Goal: Task Accomplishment & Management: Manage account settings

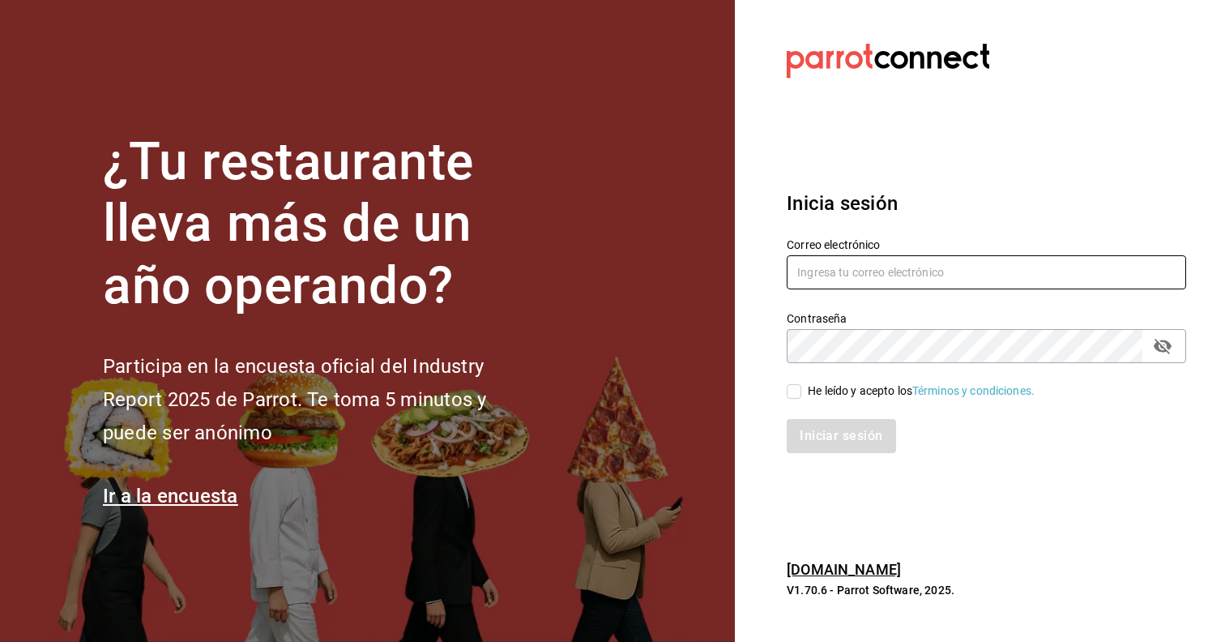
click at [844, 262] on input "text" at bounding box center [986, 272] width 399 height 34
type input "[EMAIL_ADDRESS][DOMAIN_NAME]"
click at [790, 391] on input "He leído y acepto los Términos y condiciones." at bounding box center [794, 391] width 15 height 15
checkbox input "true"
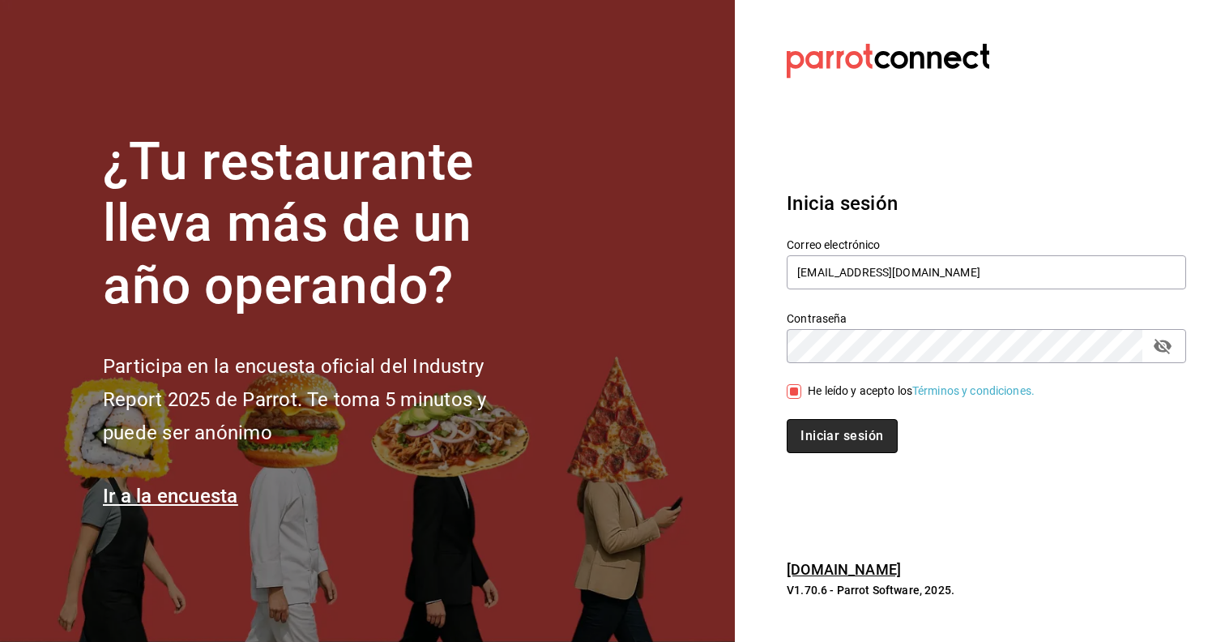
click at [809, 427] on button "Iniciar sesión" at bounding box center [842, 436] width 110 height 34
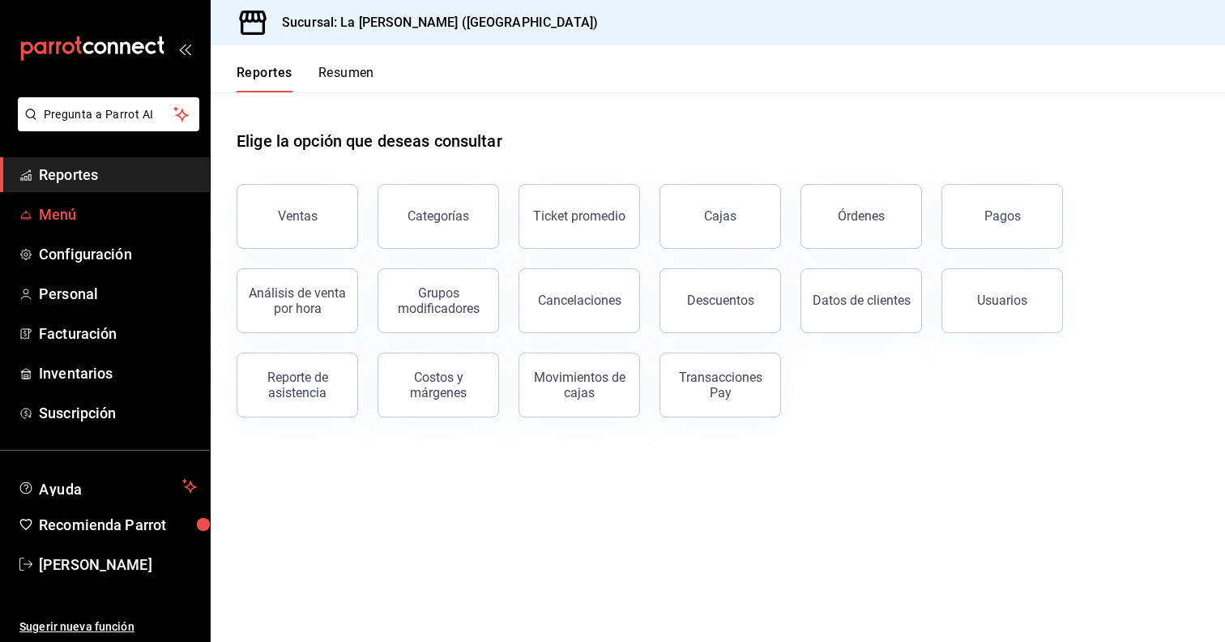
click at [53, 207] on span "Menú" at bounding box center [118, 214] width 158 height 22
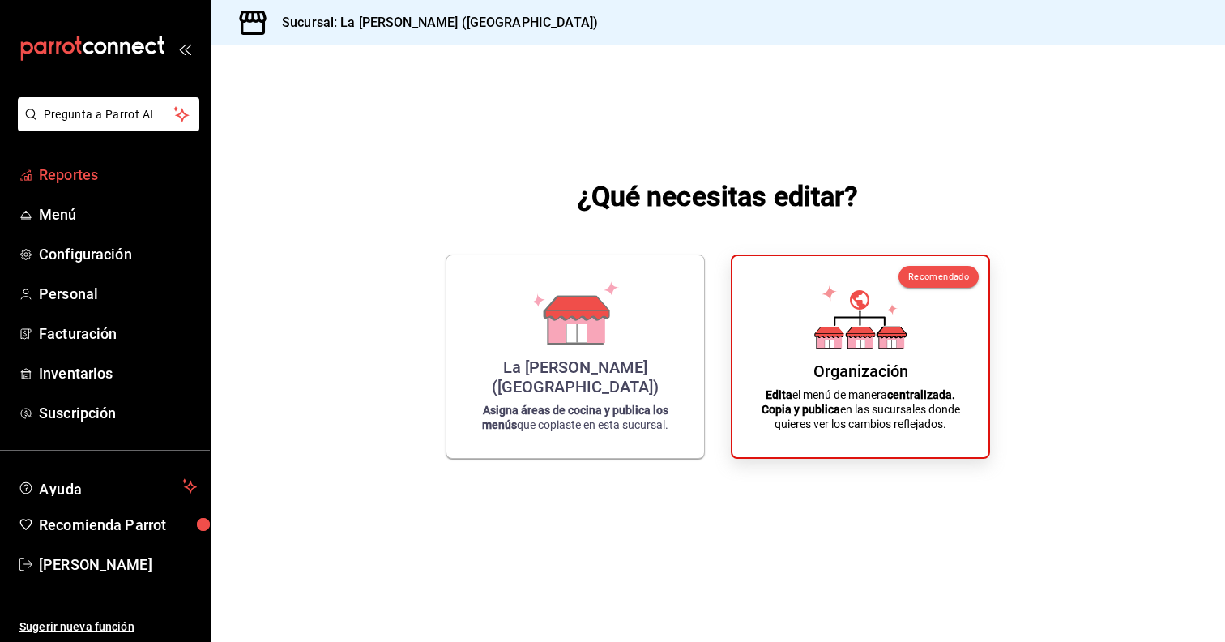
click at [83, 173] on span "Reportes" at bounding box center [118, 175] width 158 height 22
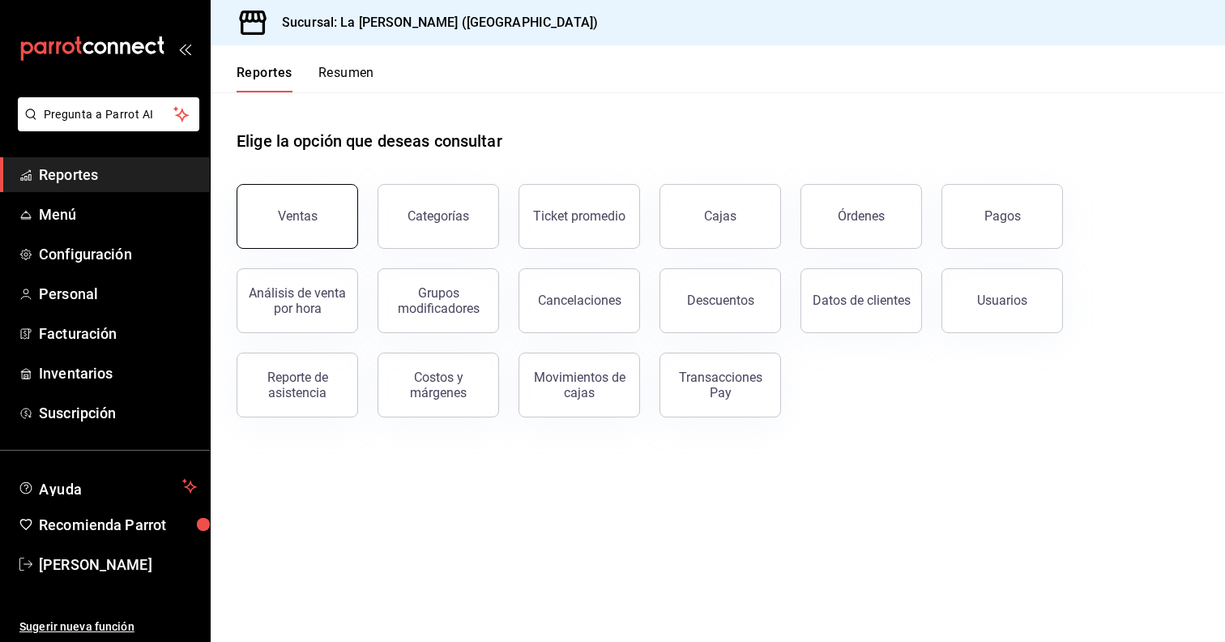
click at [261, 227] on button "Ventas" at bounding box center [298, 216] width 122 height 65
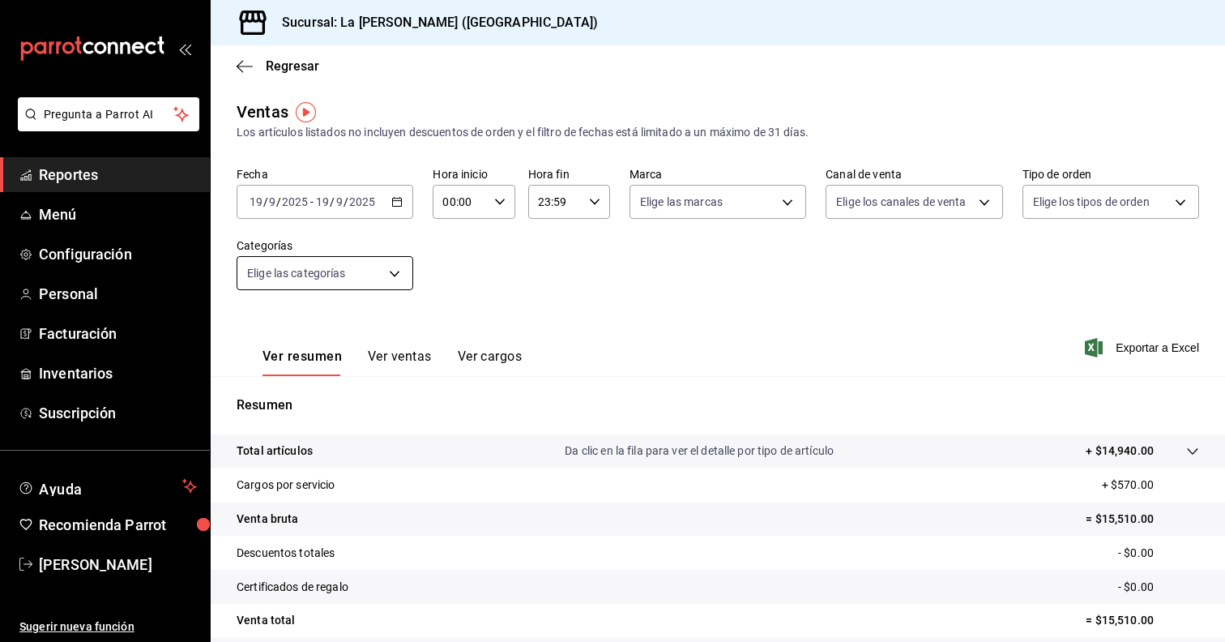
click at [404, 264] on body "Pregunta a Parrot AI Reportes Menú Configuración Personal Facturación Inventari…" at bounding box center [612, 321] width 1225 height 642
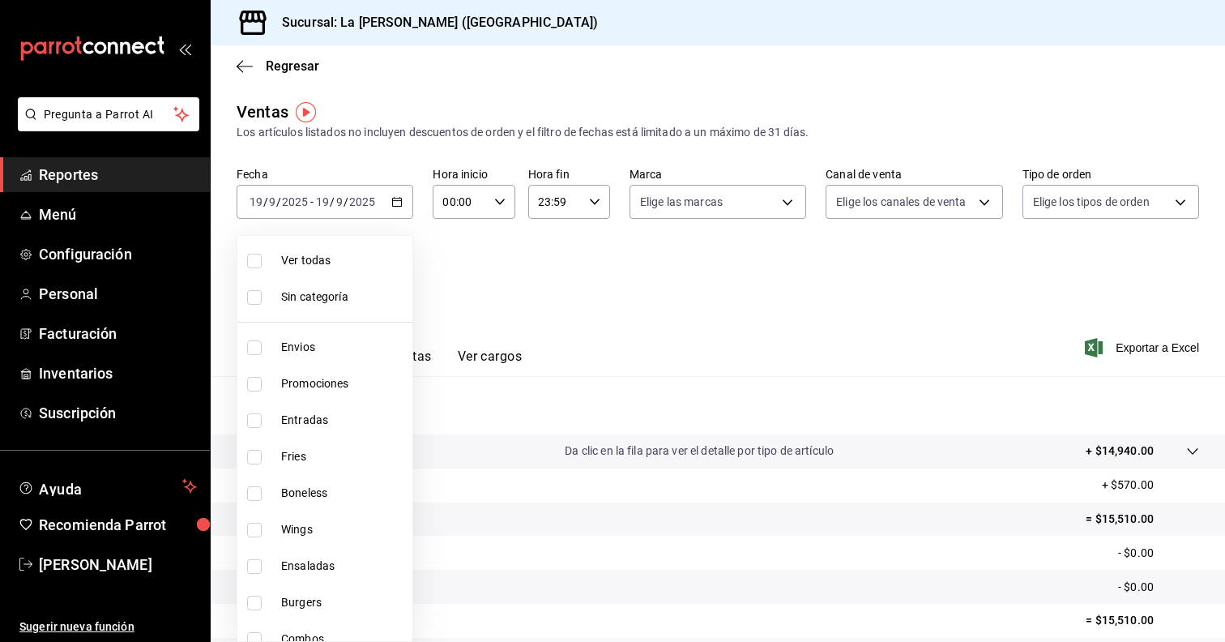
click at [482, 307] on div at bounding box center [612, 321] width 1225 height 642
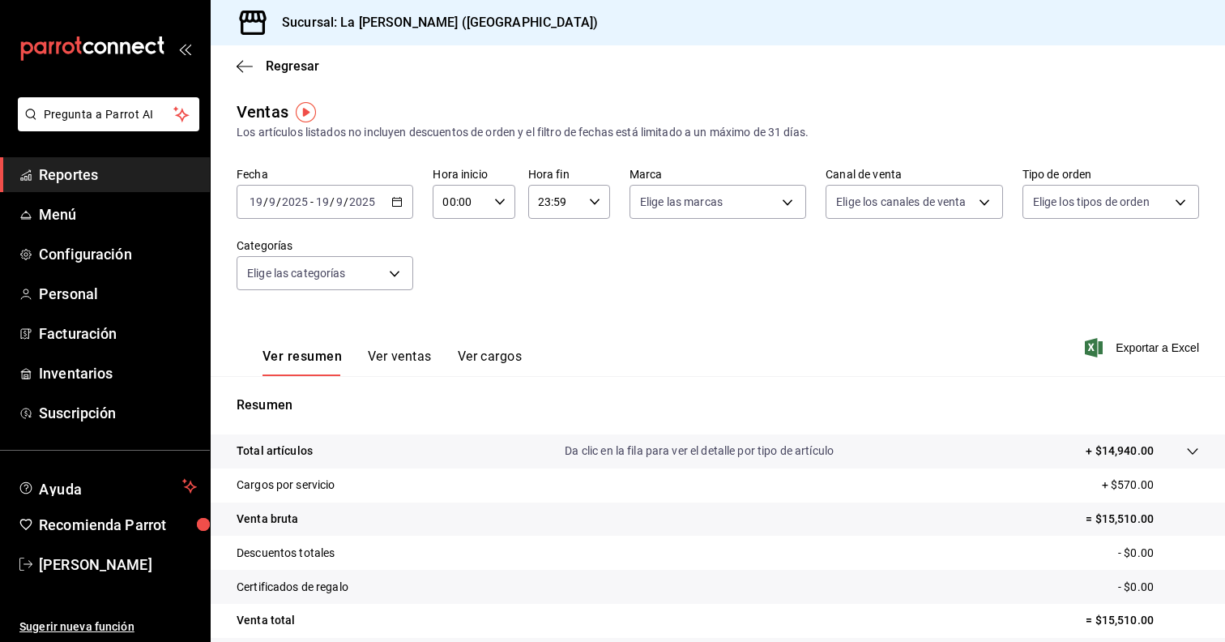
click at [403, 369] on button "Ver ventas" at bounding box center [400, 362] width 64 height 28
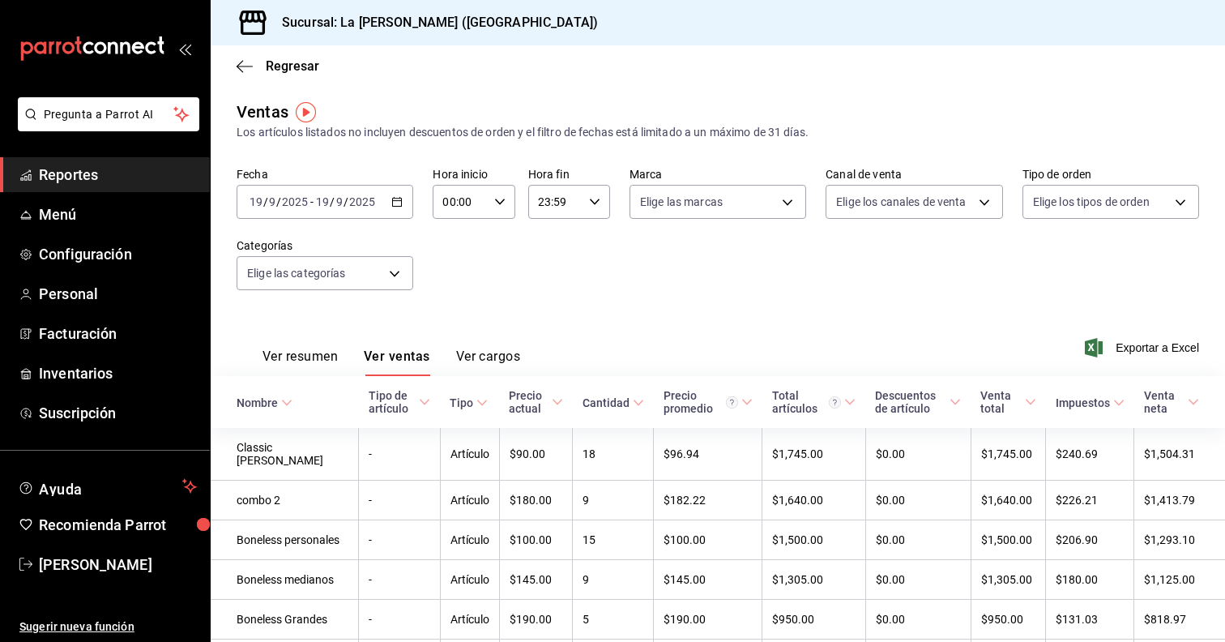
click at [329, 350] on button "Ver resumen" at bounding box center [300, 362] width 75 height 28
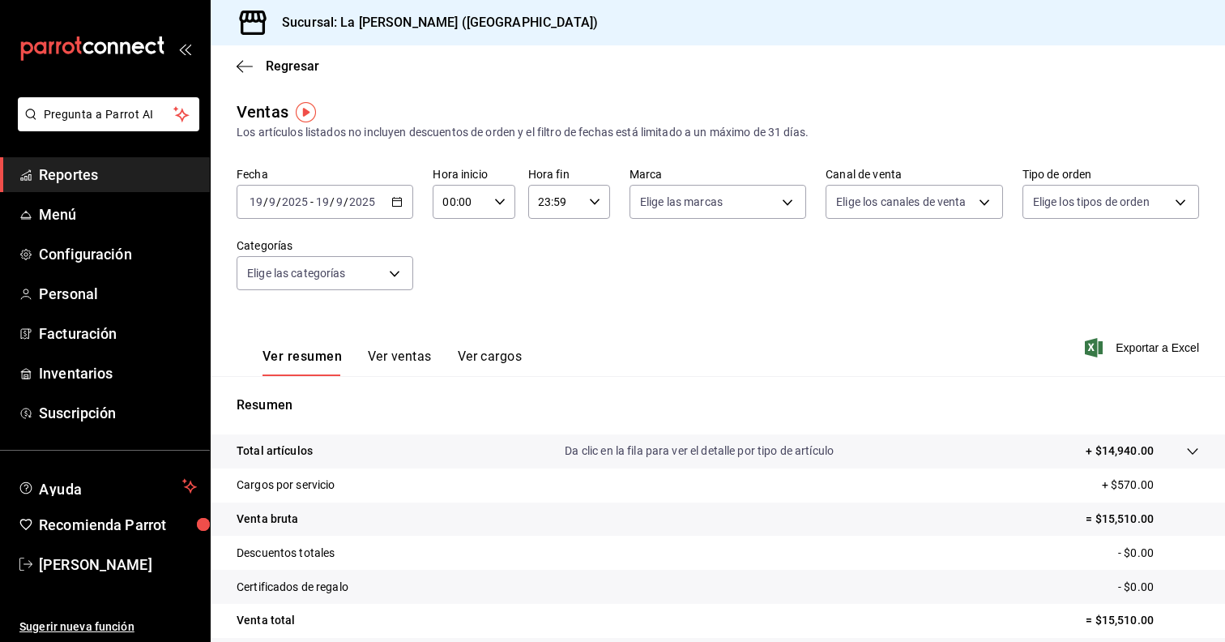
click at [485, 350] on button "Ver cargos" at bounding box center [490, 362] width 65 height 28
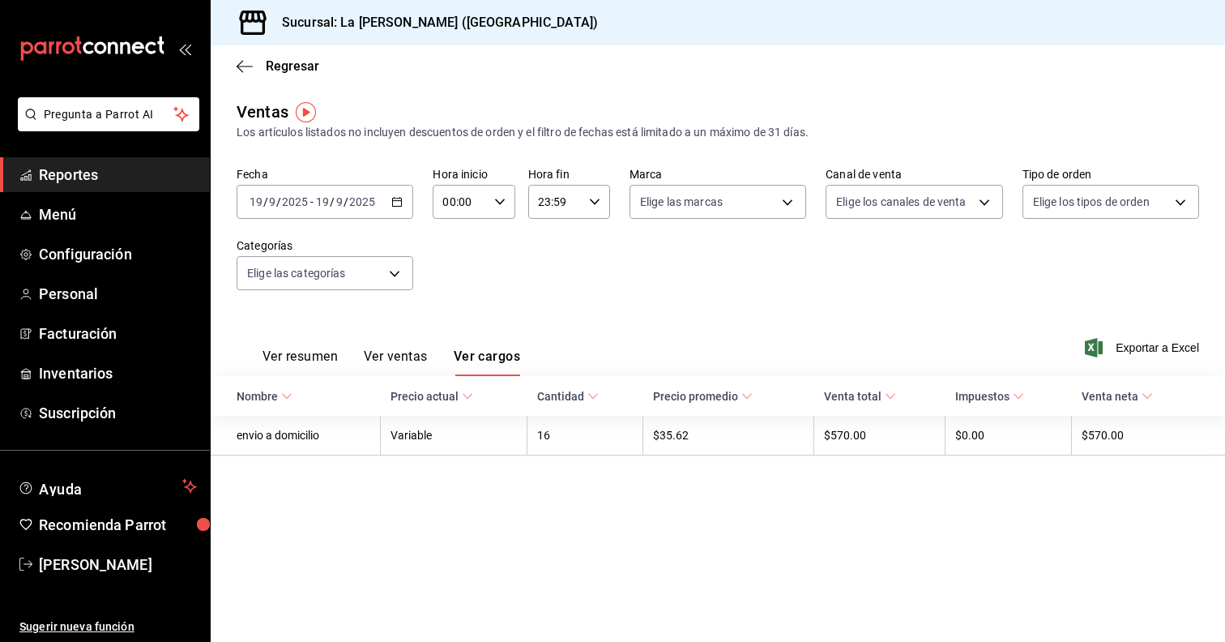
click at [358, 200] on input "2025" at bounding box center [362, 201] width 28 height 13
click at [396, 203] on icon "button" at bounding box center [396, 201] width 11 height 11
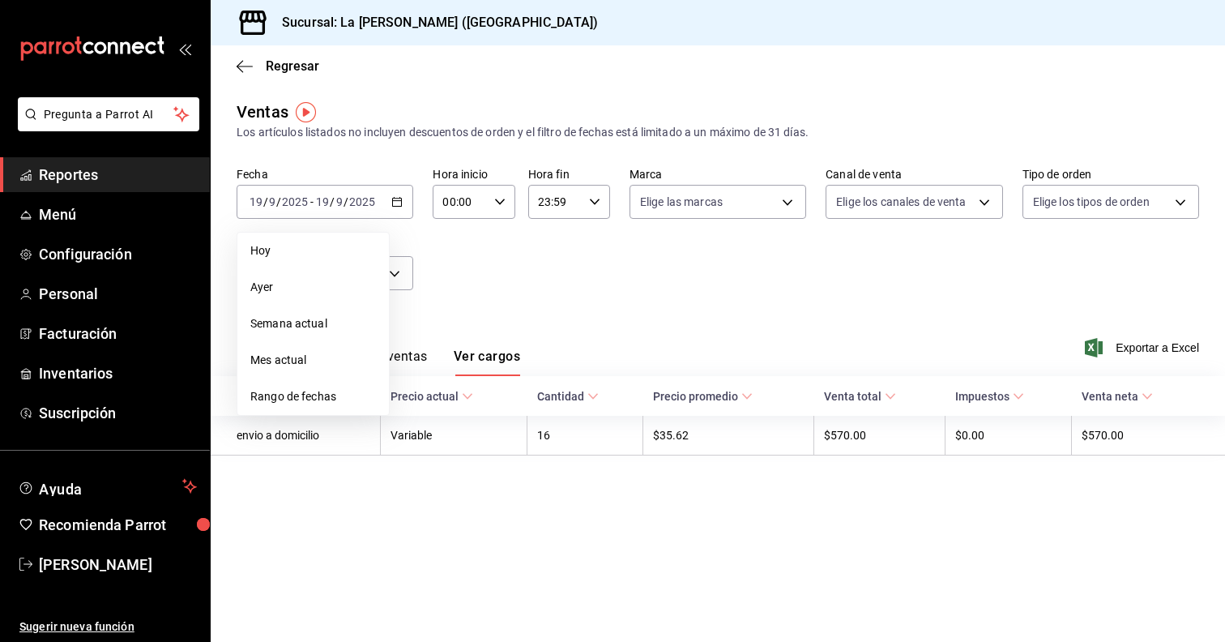
click at [485, 271] on div "Fecha 2025-09-19 19 / 9 / 2025 - 2025-09-19 19 / 9 / 2025 Hoy Ayer Semana actua…" at bounding box center [718, 238] width 963 height 143
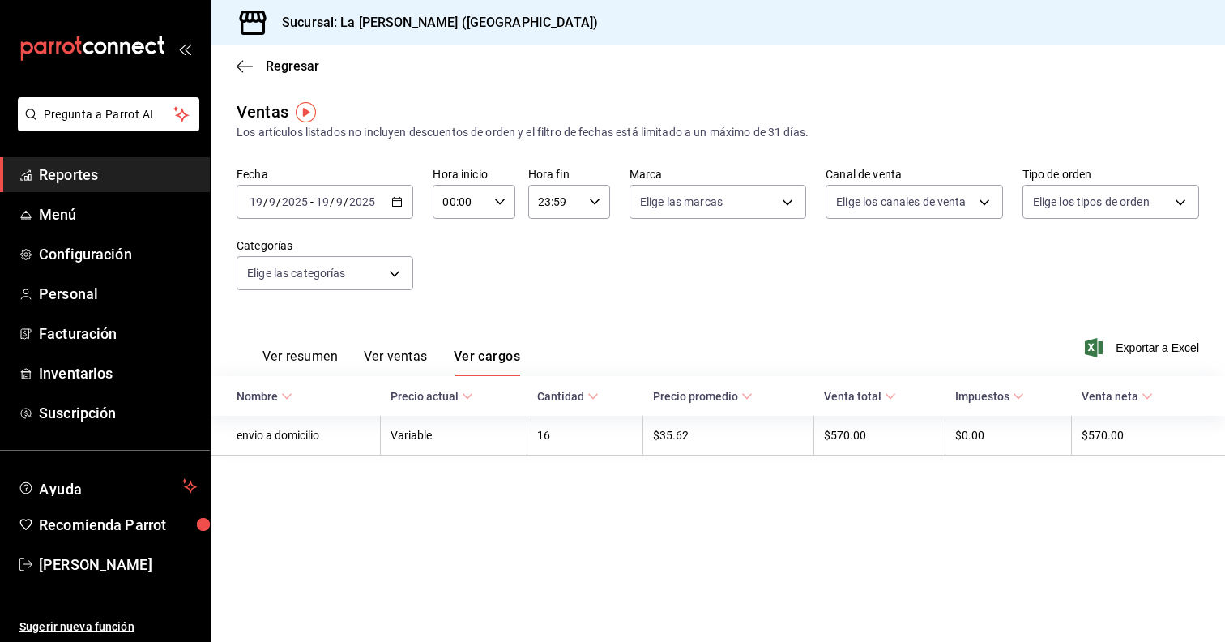
click at [485, 271] on div "Fecha 2025-09-19 19 / 9 / 2025 - 2025-09-19 19 / 9 / 2025 Hora inicio 00:00 Hor…" at bounding box center [718, 238] width 963 height 143
click at [597, 202] on icon "button" at bounding box center [594, 201] width 11 height 11
click at [654, 267] on div at bounding box center [612, 321] width 1225 height 642
click at [585, 393] on span "Cantidad" at bounding box center [568, 396] width 62 height 13
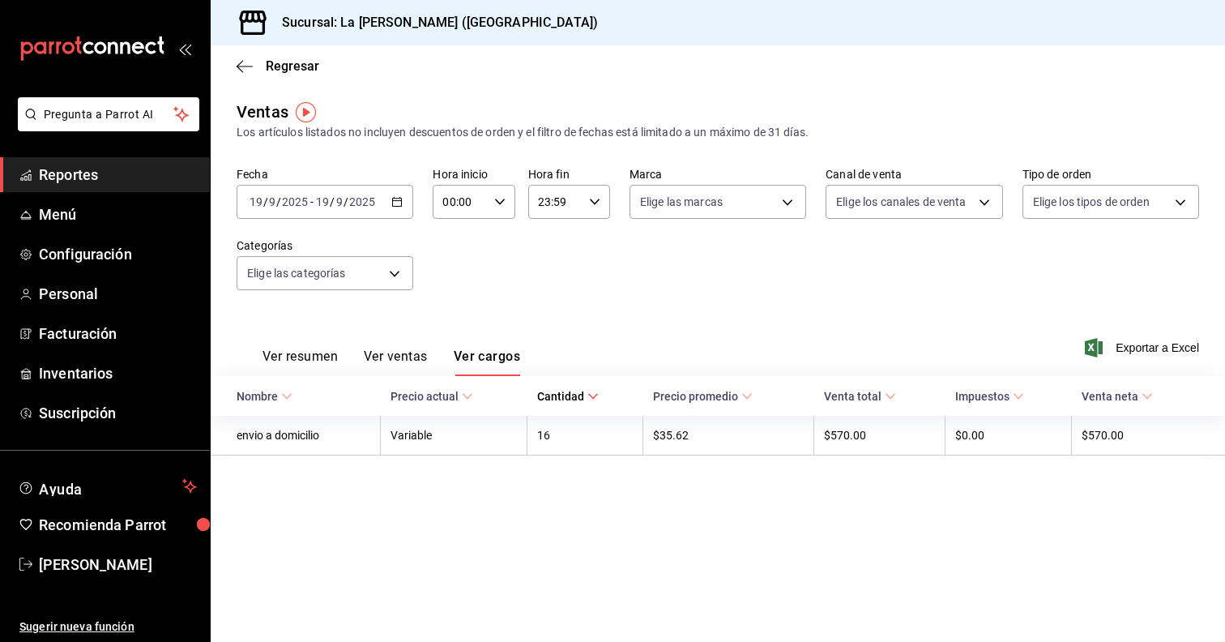
click at [412, 354] on button "Ver ventas" at bounding box center [396, 362] width 64 height 28
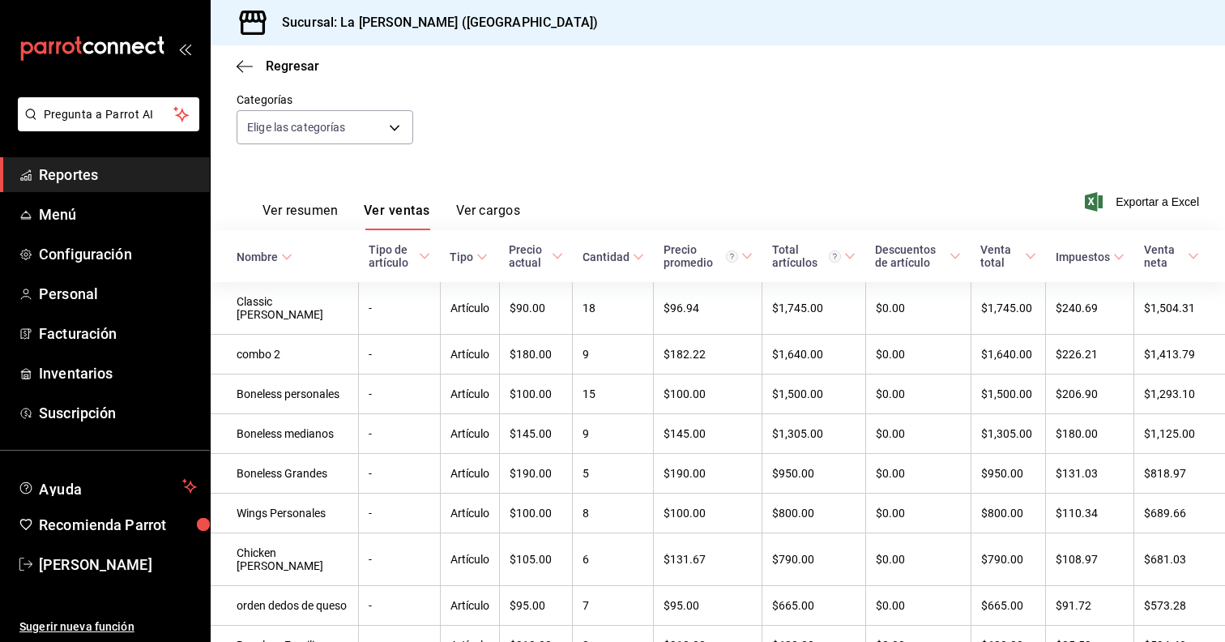
scroll to position [152, 0]
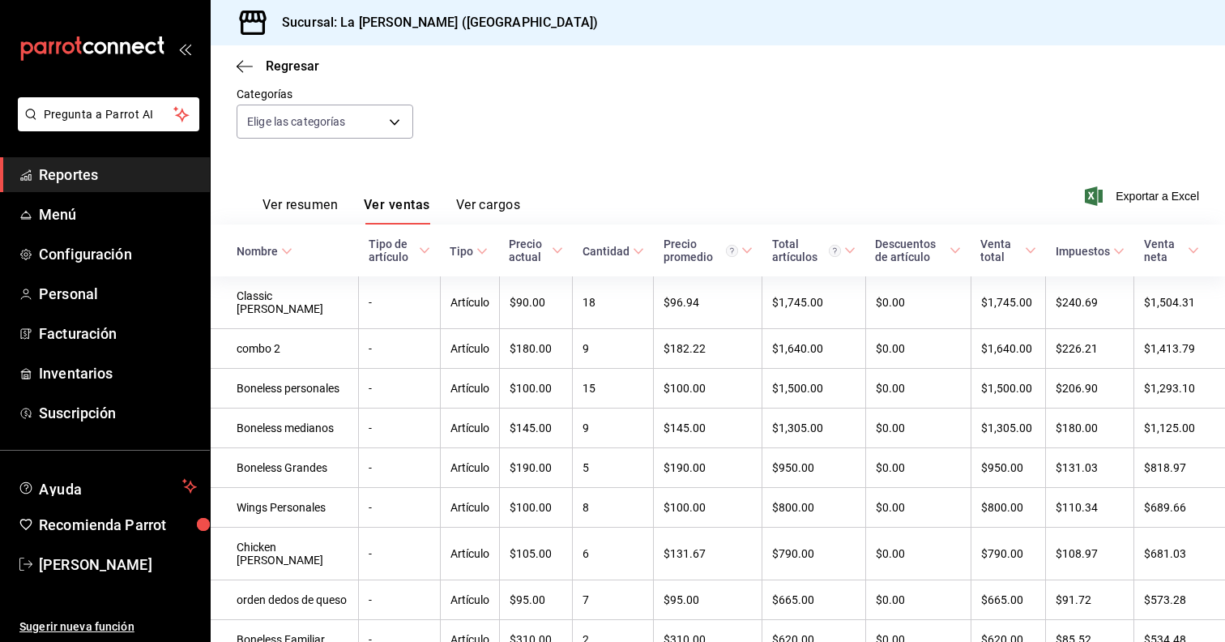
click at [466, 210] on button "Ver cargos" at bounding box center [488, 211] width 65 height 28
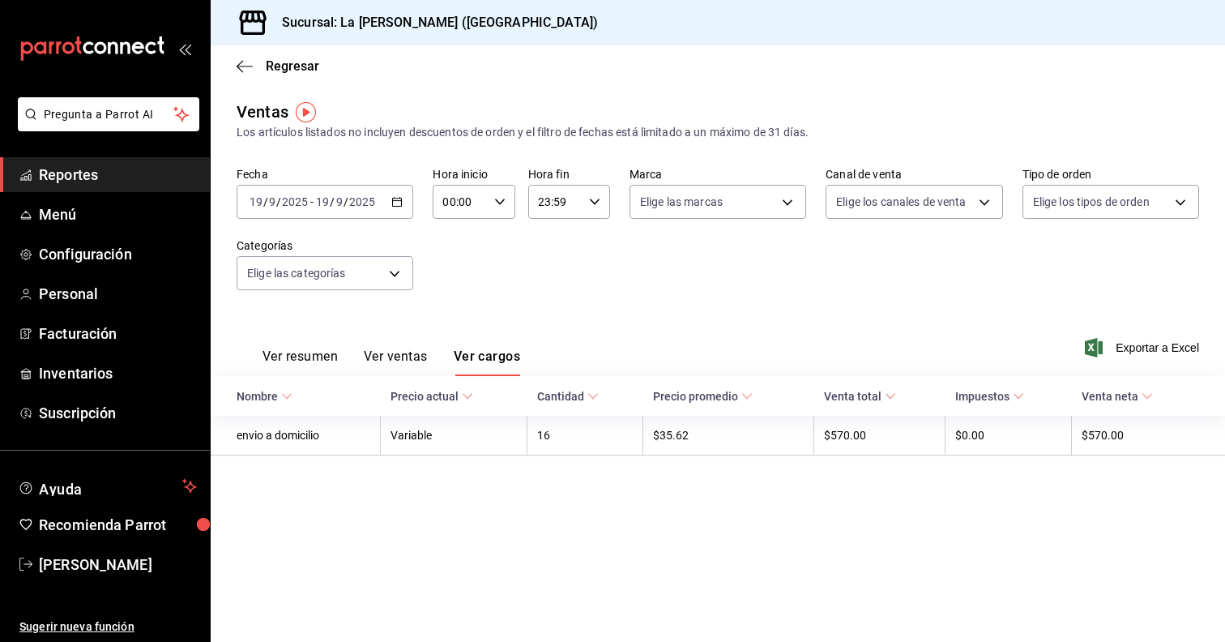
click at [746, 396] on \(Stroke\) at bounding box center [747, 397] width 10 height 6
click at [1055, 519] on main "Regresar Ventas Los artículos listados no incluyen descuentos de orden y el fil…" at bounding box center [718, 343] width 1014 height 596
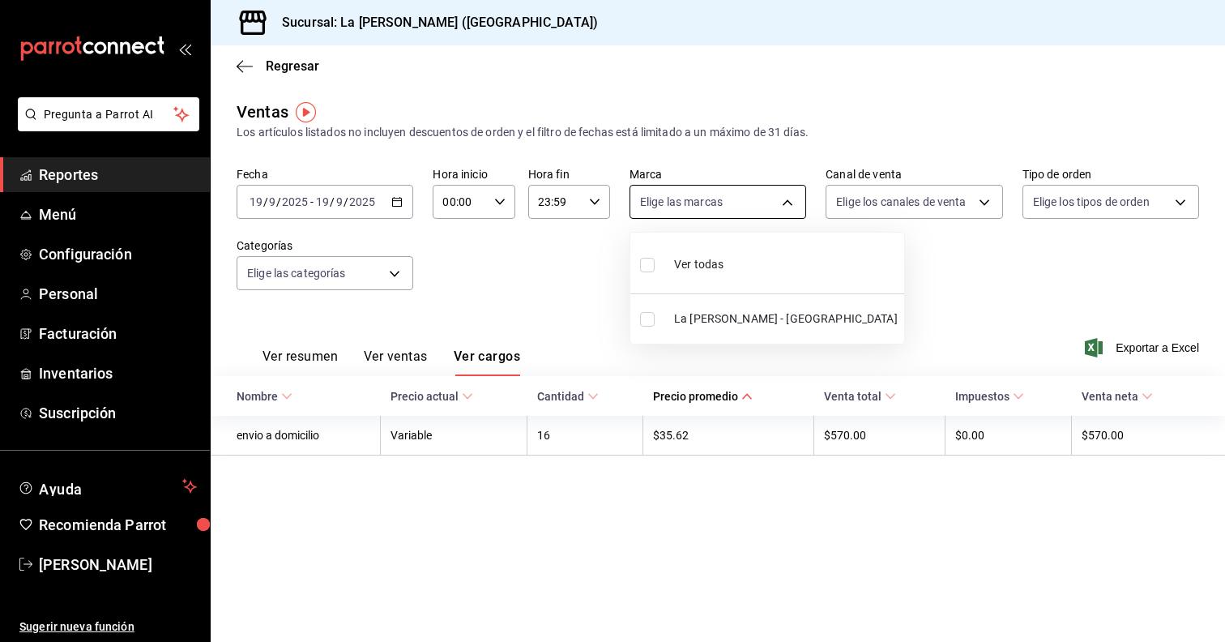
click at [788, 202] on body "Pregunta a Parrot AI Reportes Menú Configuración Personal Facturación Inventari…" at bounding box center [612, 321] width 1225 height 642
click at [788, 202] on div at bounding box center [612, 321] width 1225 height 642
click at [788, 202] on body "Pregunta a Parrot AI Reportes Menú Configuración Personal Facturación Inventari…" at bounding box center [612, 321] width 1225 height 642
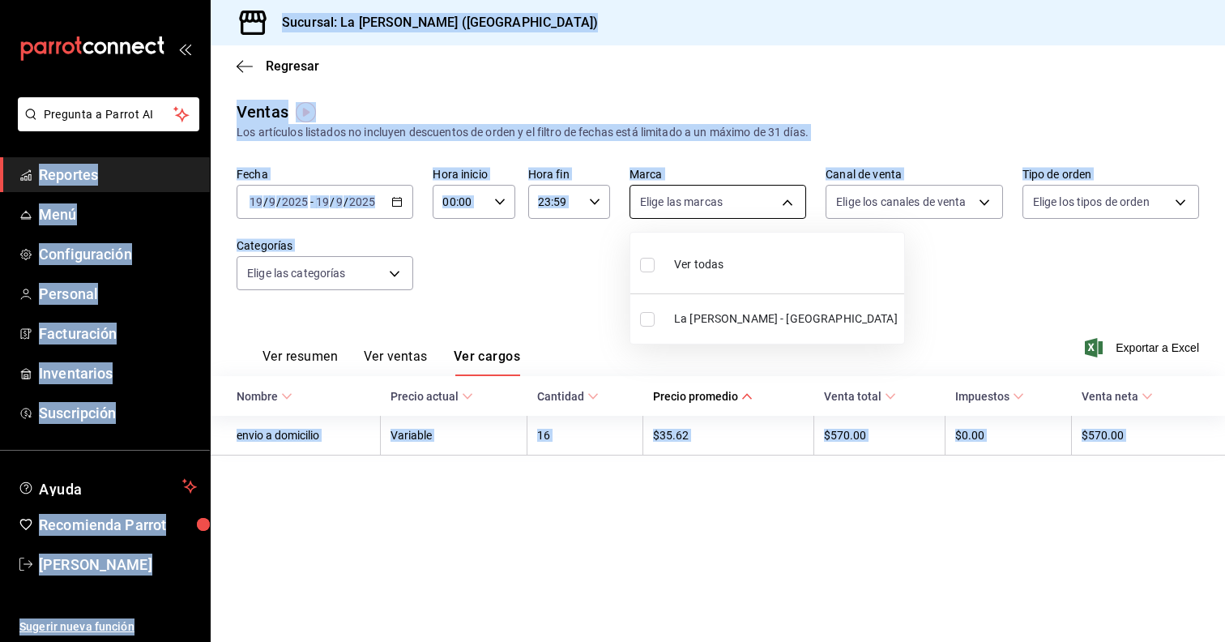
click at [788, 202] on div at bounding box center [612, 321] width 1225 height 642
click at [709, 196] on body "Pregunta a Parrot AI Reportes Menú Configuración Personal Facturación Inventari…" at bounding box center [612, 321] width 1225 height 642
click at [685, 314] on span "La Reyna - NL" at bounding box center [786, 318] width 224 height 17
type input "4a4cd171-4ded-4680-9dc9-a636e238e6d5"
checkbox input "true"
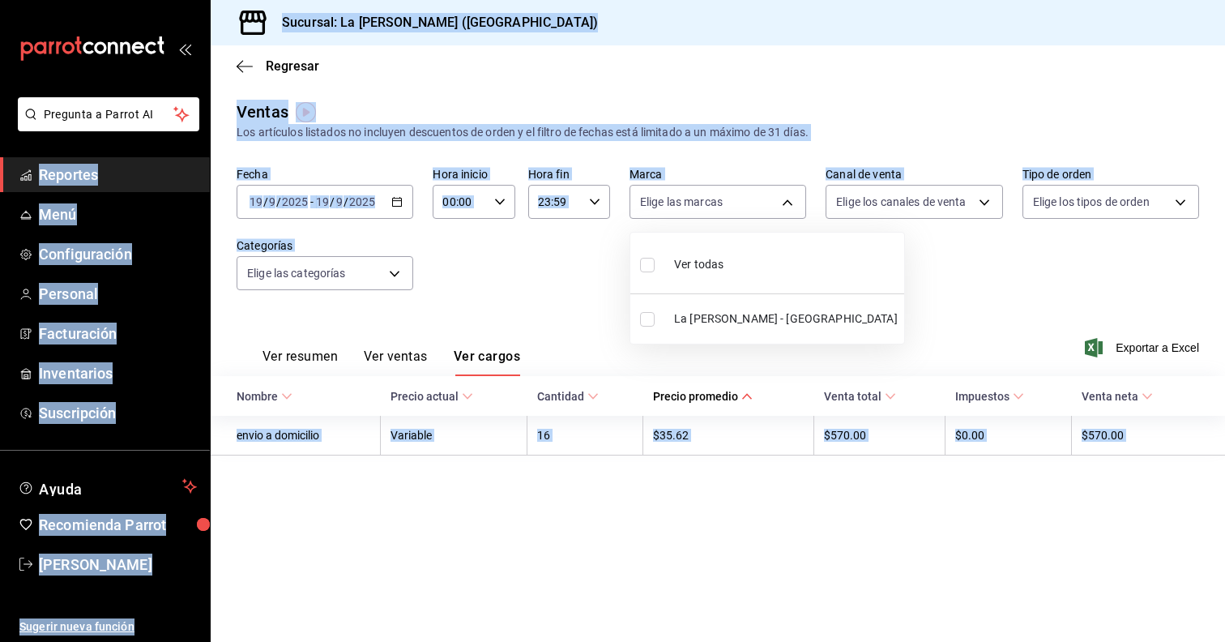
checkbox input "true"
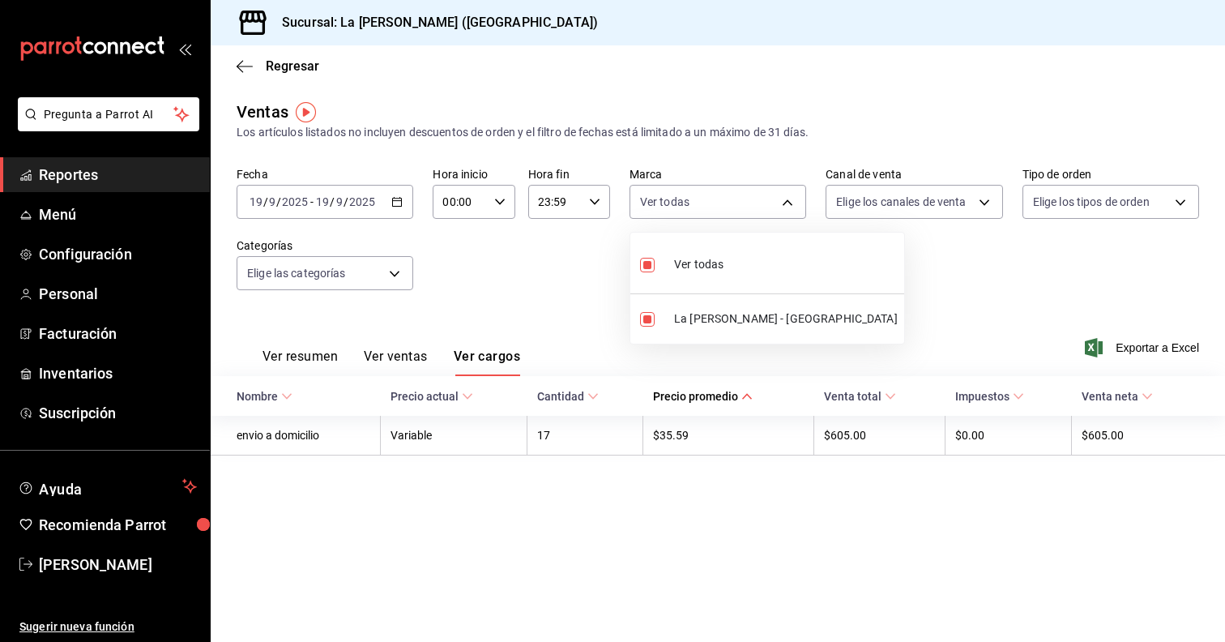
click at [460, 263] on div at bounding box center [612, 321] width 1225 height 642
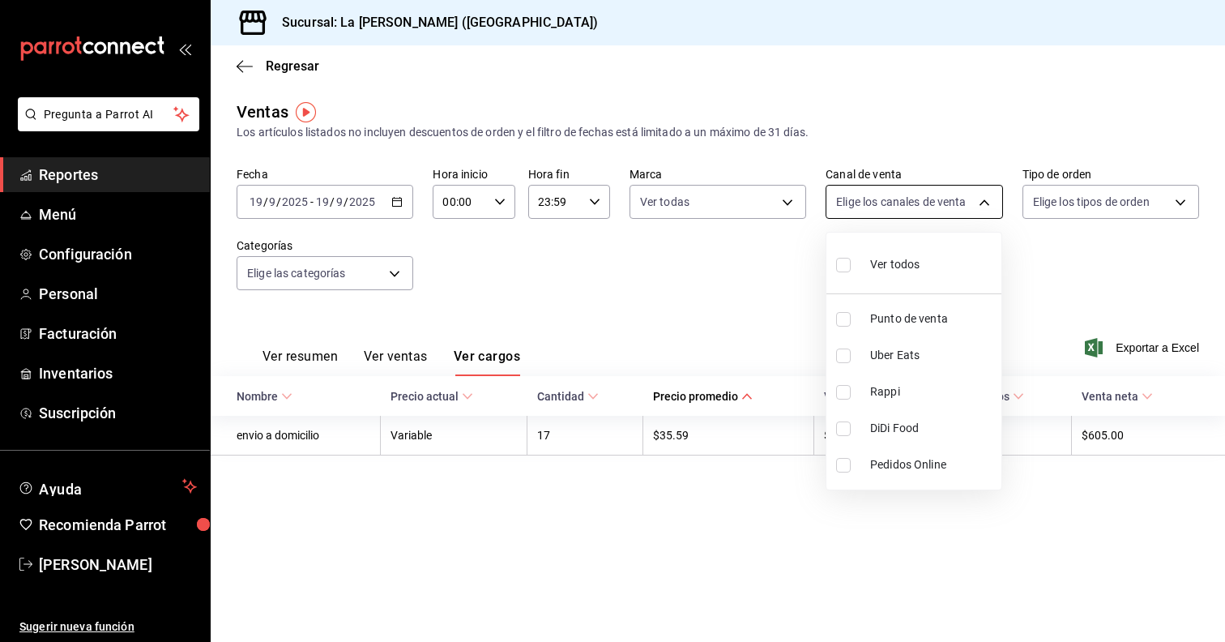
click at [959, 198] on body "Pregunta a Parrot AI Reportes Menú Configuración Personal Facturación Inventari…" at bounding box center [612, 321] width 1225 height 642
click at [959, 198] on div at bounding box center [612, 321] width 1225 height 642
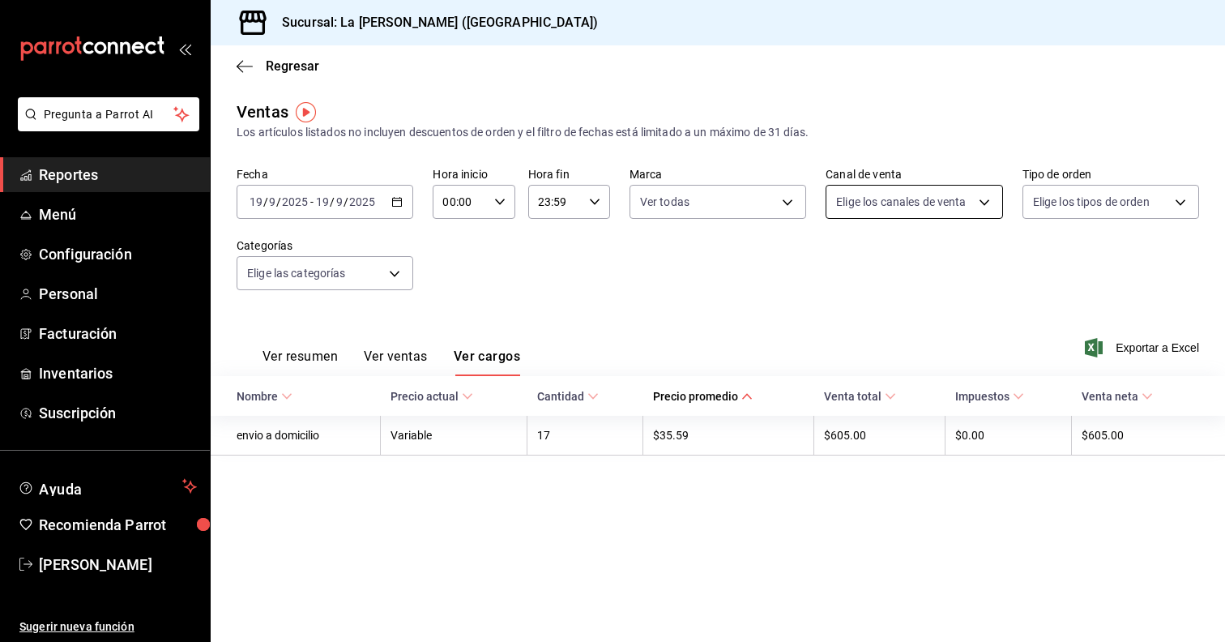
click at [959, 198] on div "Ver todos Punto de venta Uber Eats Rappi DiDi Food Pedidos Online" at bounding box center [612, 321] width 1225 height 642
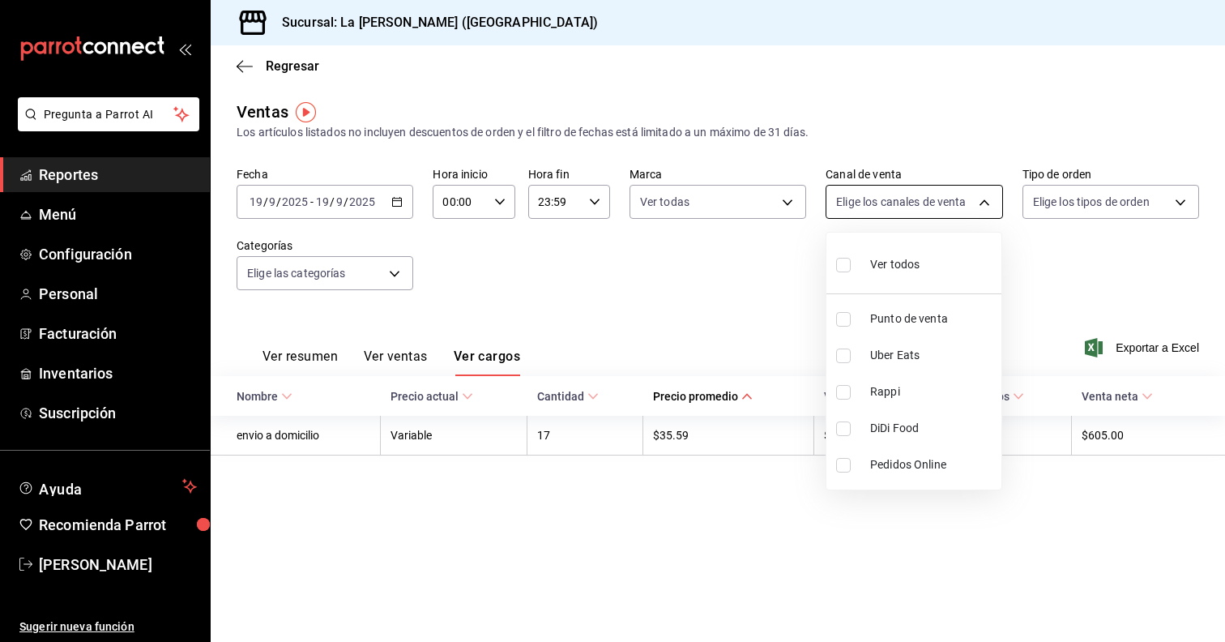
click at [959, 198] on body "Pregunta a Parrot AI Reportes Menú Configuración Personal Facturación Inventari…" at bounding box center [612, 321] width 1225 height 642
click at [933, 306] on li "Punto de venta" at bounding box center [913, 319] width 175 height 36
type input "PARROT"
checkbox input "true"
click at [775, 275] on div at bounding box center [612, 321] width 1225 height 642
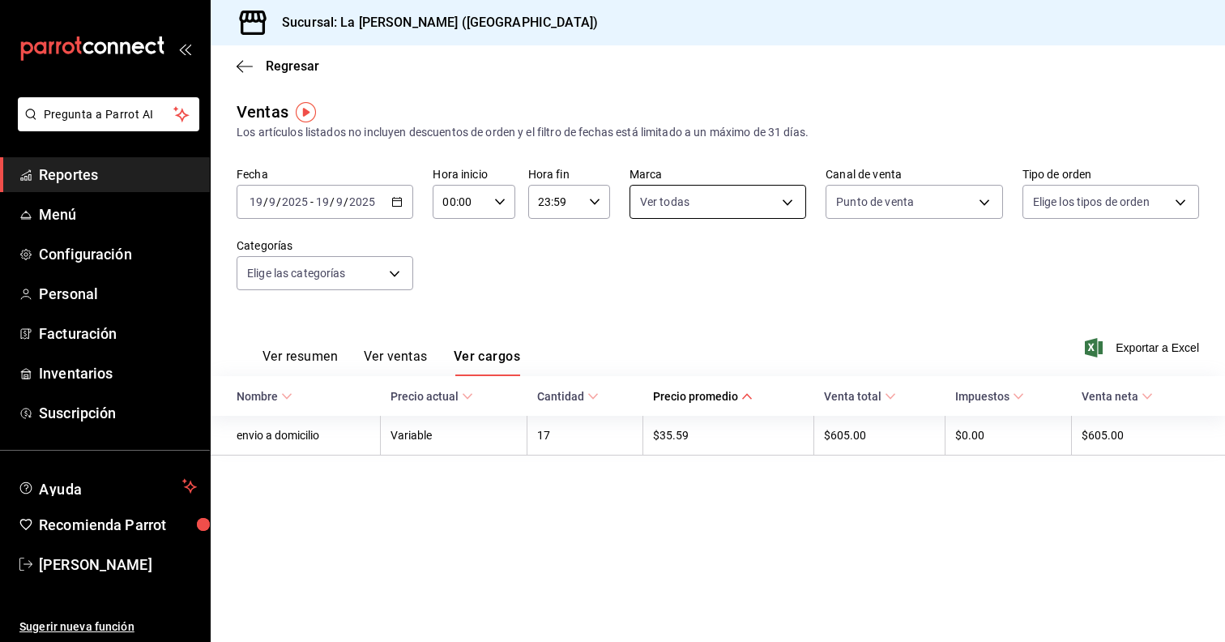
click at [756, 190] on body "Pregunta a Parrot AI Reportes Menú Configuración Personal Facturación Inventari…" at bounding box center [612, 321] width 1225 height 642
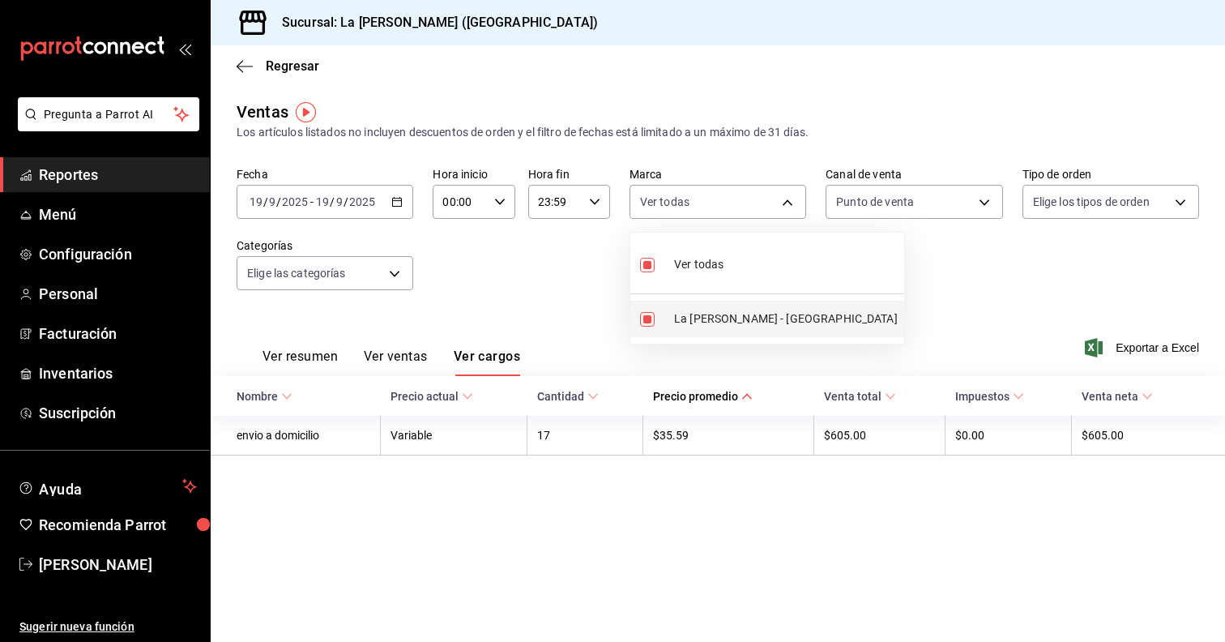
click at [707, 305] on li "La Reyna - NL" at bounding box center [767, 319] width 274 height 36
checkbox input "false"
click at [784, 309] on li "La Reyna - NL" at bounding box center [767, 319] width 274 height 36
type input "4a4cd171-4ded-4680-9dc9-a636e238e6d5"
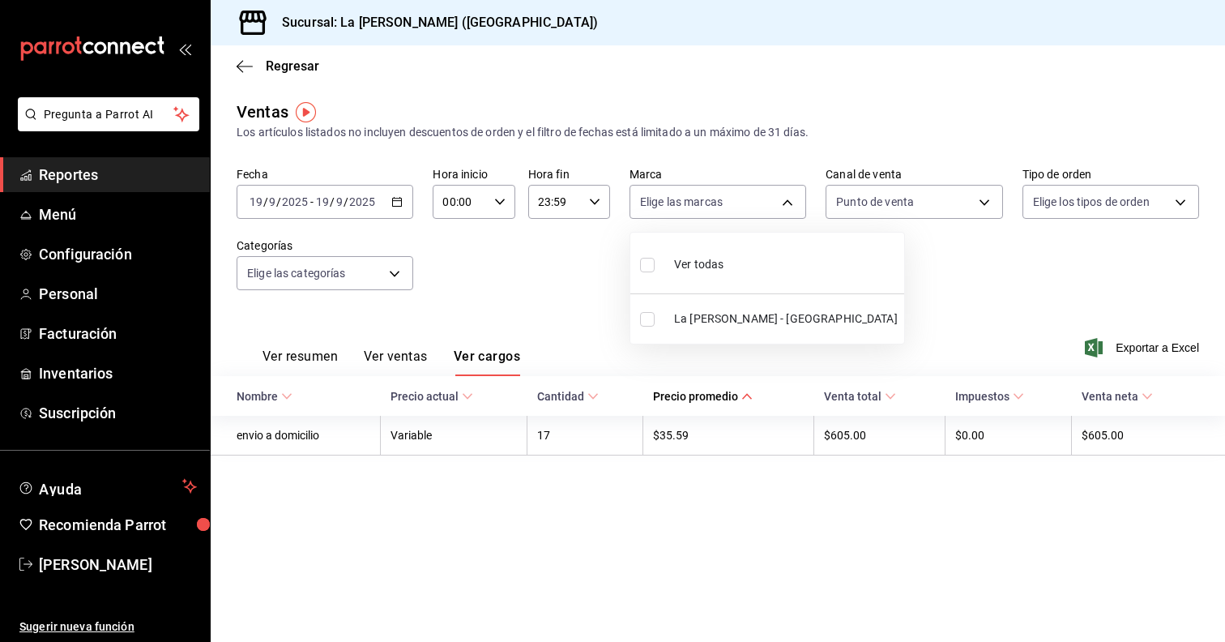
checkbox input "true"
click at [907, 333] on div at bounding box center [612, 321] width 1225 height 642
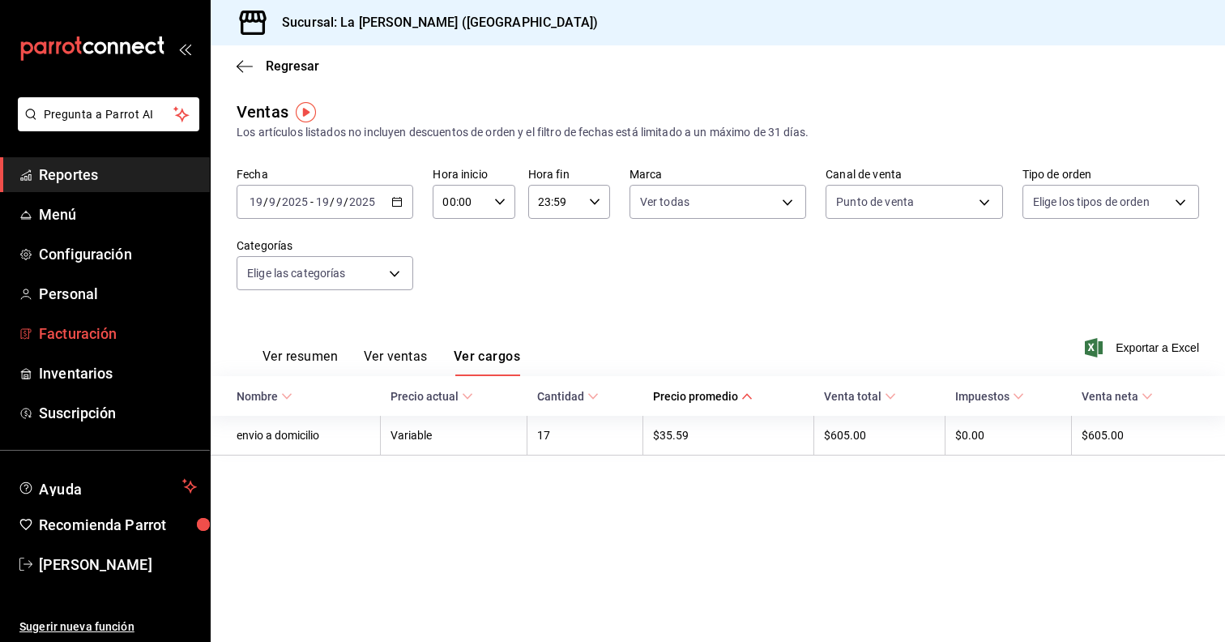
click at [54, 344] on link "Facturación" at bounding box center [105, 333] width 210 height 35
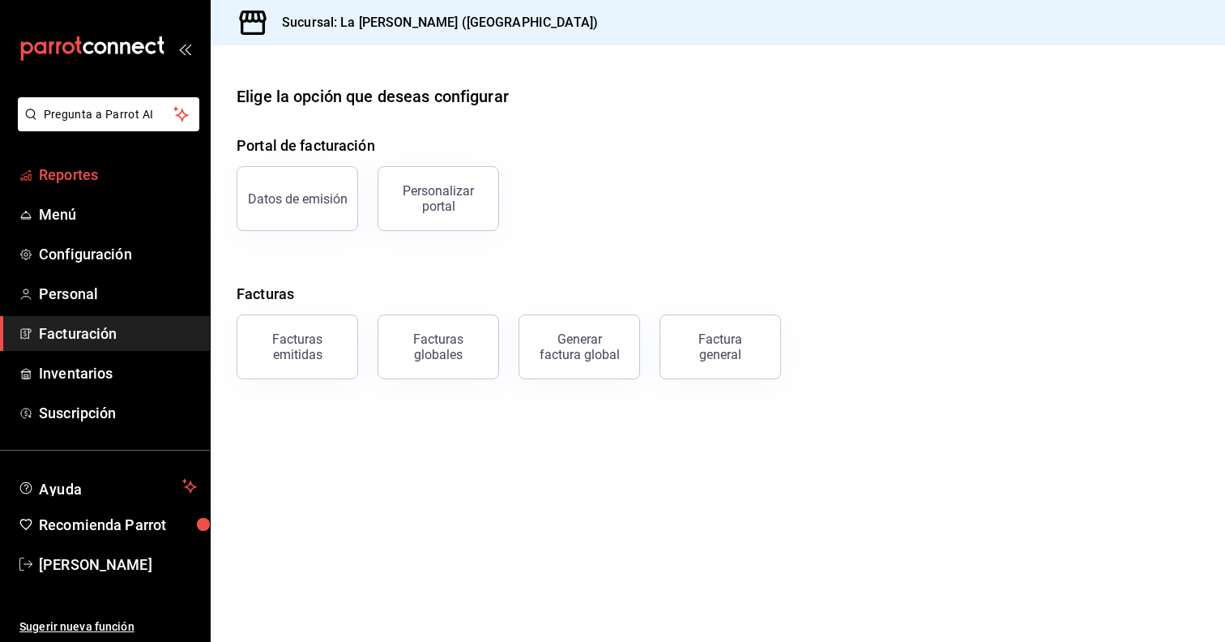
click at [88, 177] on span "Reportes" at bounding box center [118, 175] width 158 height 22
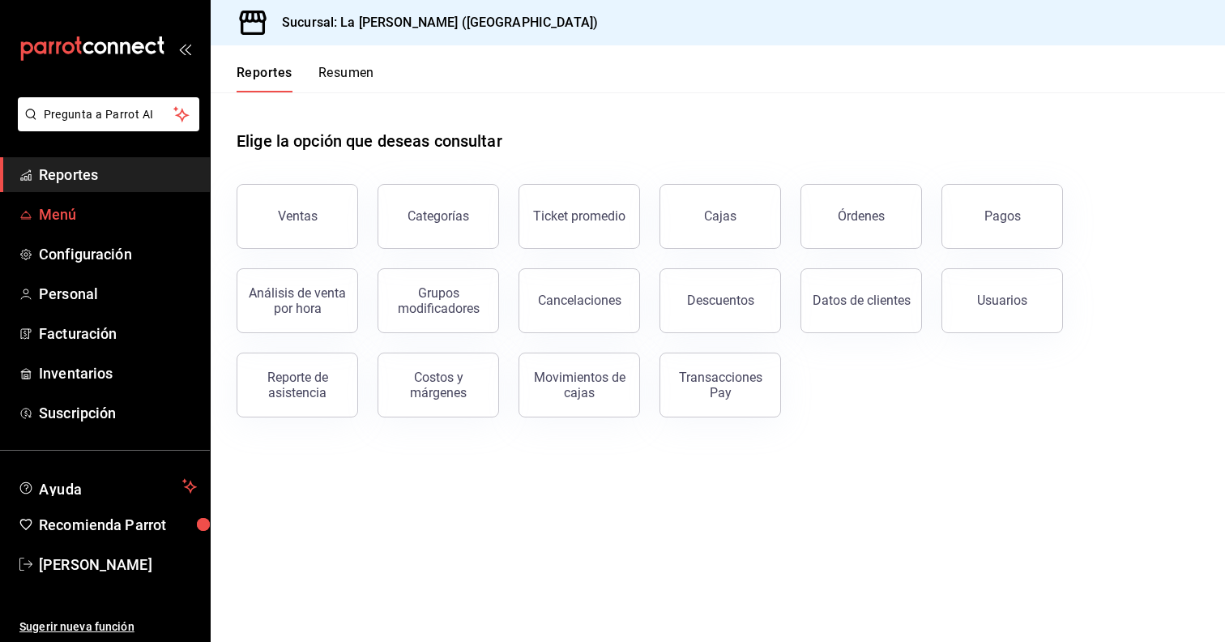
click at [77, 218] on span "Menú" at bounding box center [118, 214] width 158 height 22
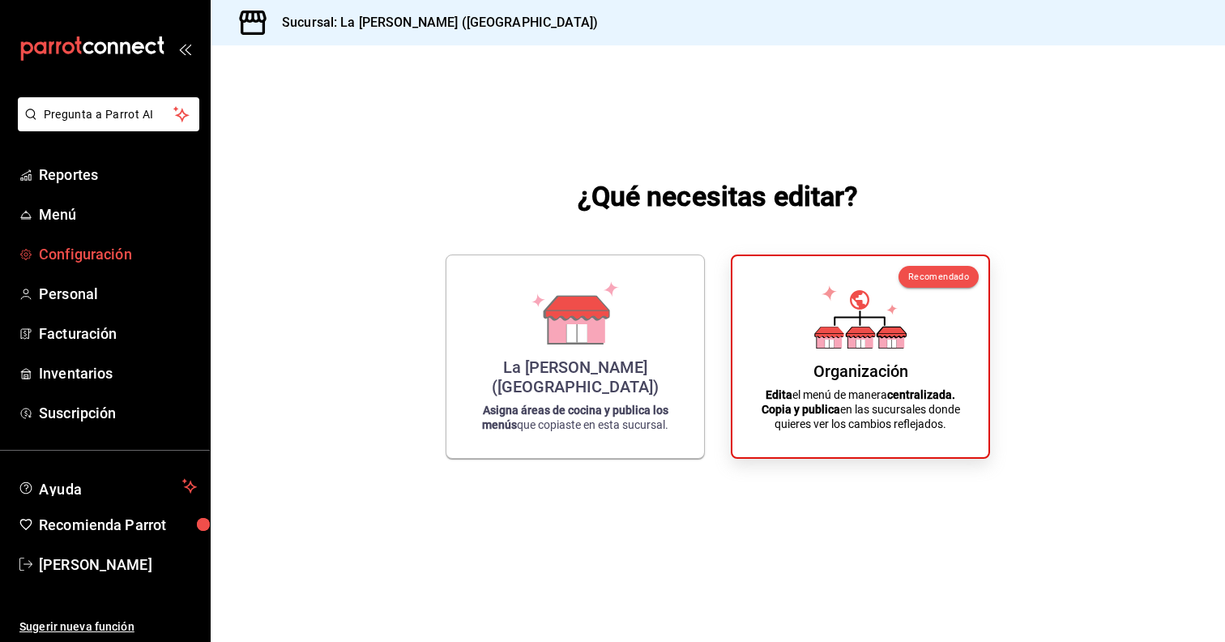
click at [68, 250] on span "Configuración" at bounding box center [118, 254] width 158 height 22
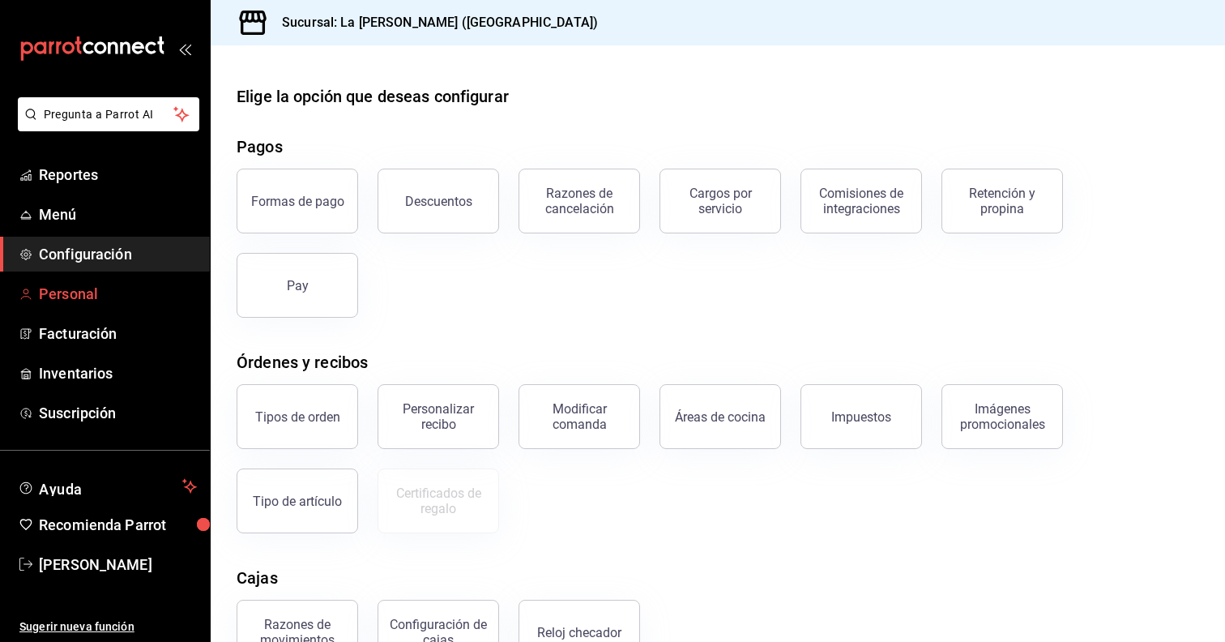
click at [65, 292] on span "Personal" at bounding box center [118, 294] width 158 height 22
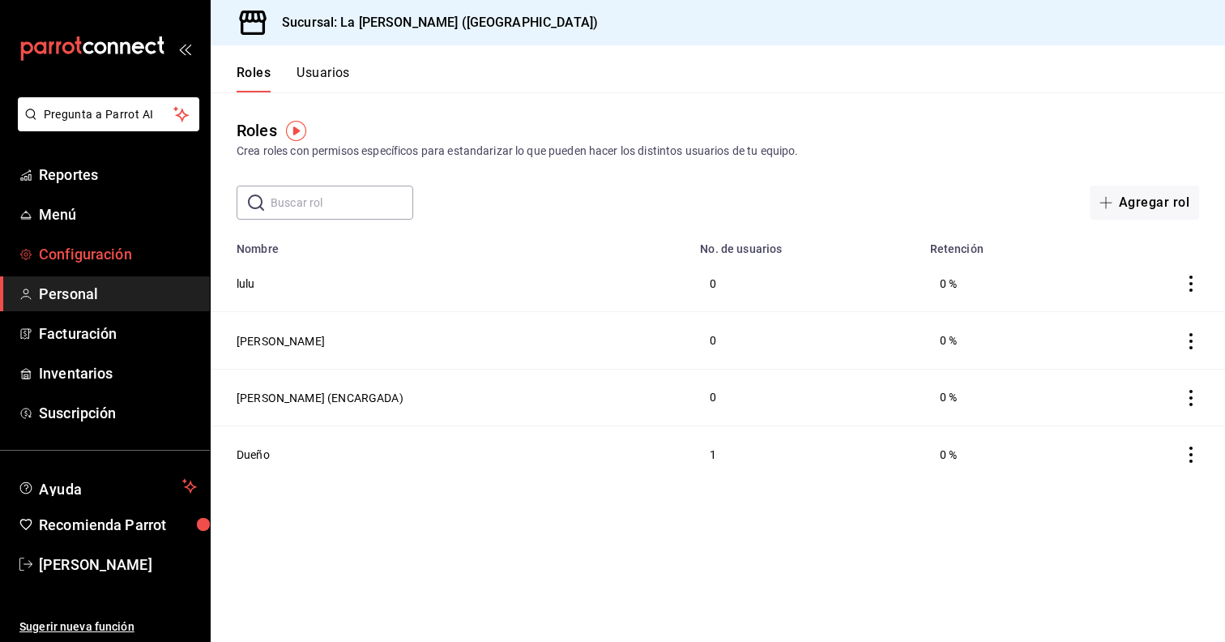
click at [82, 249] on span "Configuración" at bounding box center [118, 254] width 158 height 22
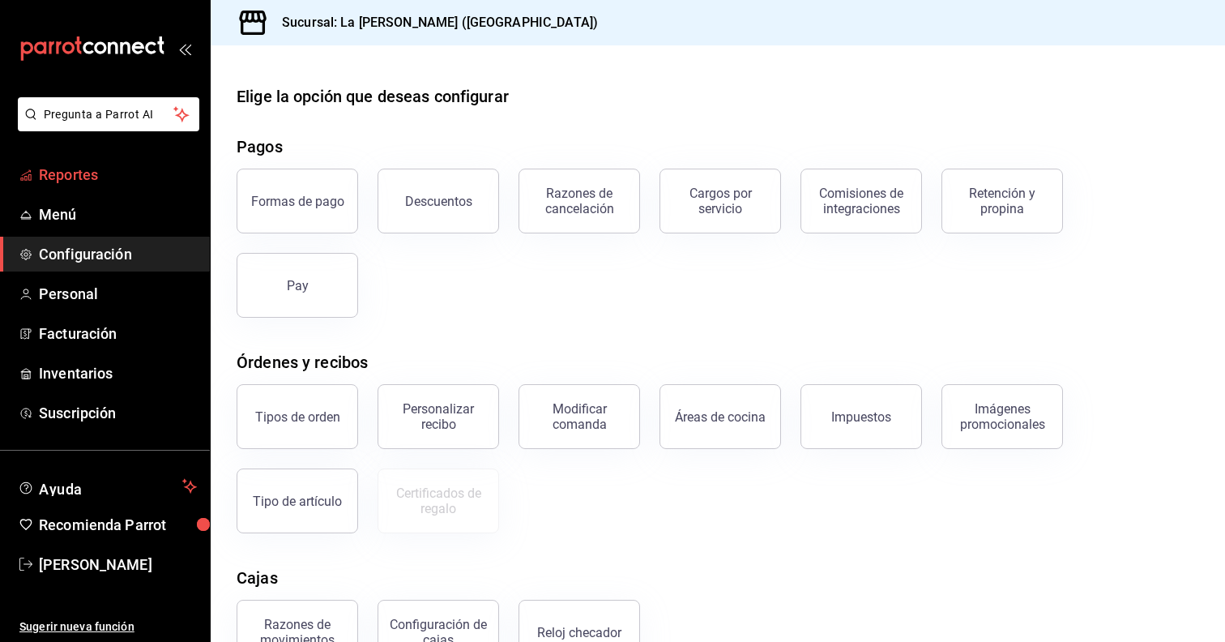
click at [88, 176] on span "Reportes" at bounding box center [118, 175] width 158 height 22
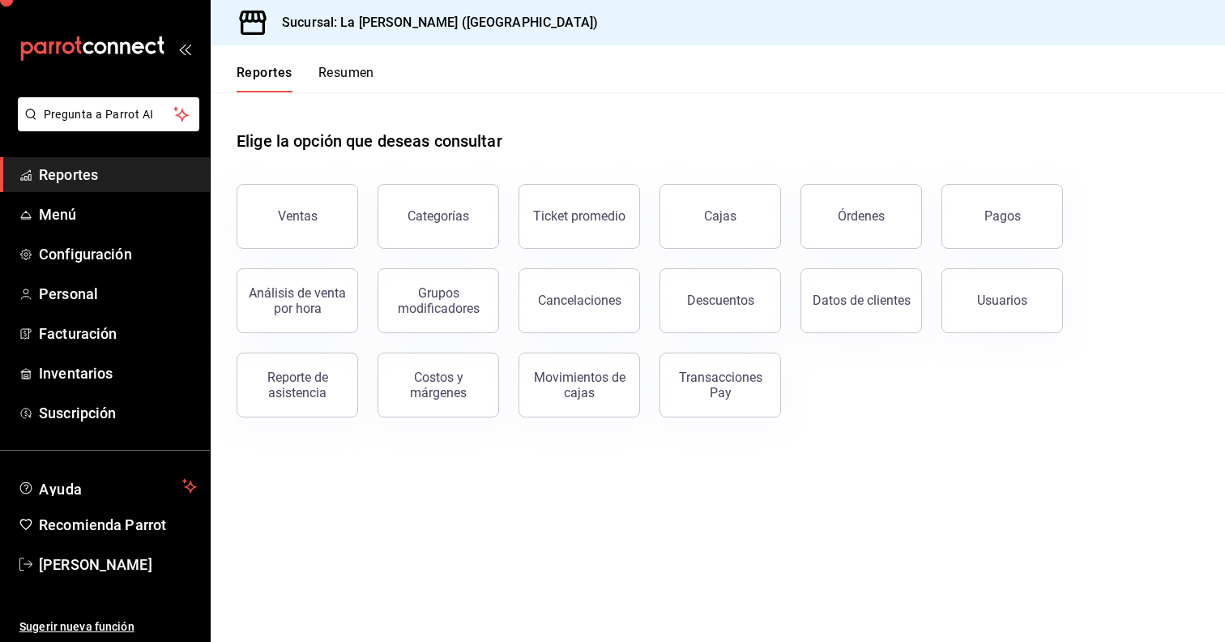
click at [88, 176] on span "Reportes" at bounding box center [118, 175] width 158 height 22
click at [365, 85] on button "Resumen" at bounding box center [346, 79] width 56 height 28
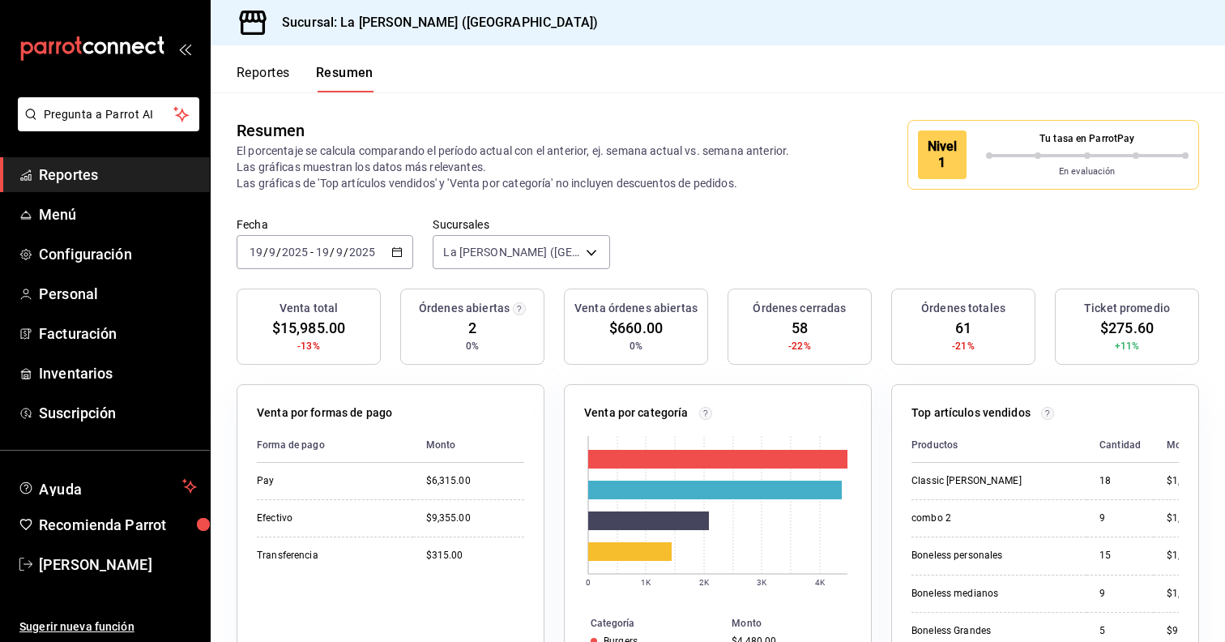
click at [650, 388] on div "Venta por categoría 0 1K 2K 3K 4K Categoría Monto Burgers $4,480.00 Boneless $4…" at bounding box center [718, 554] width 308 height 340
click at [371, 317] on div "Venta total $15,985.00 -13%" at bounding box center [309, 326] width 144 height 76
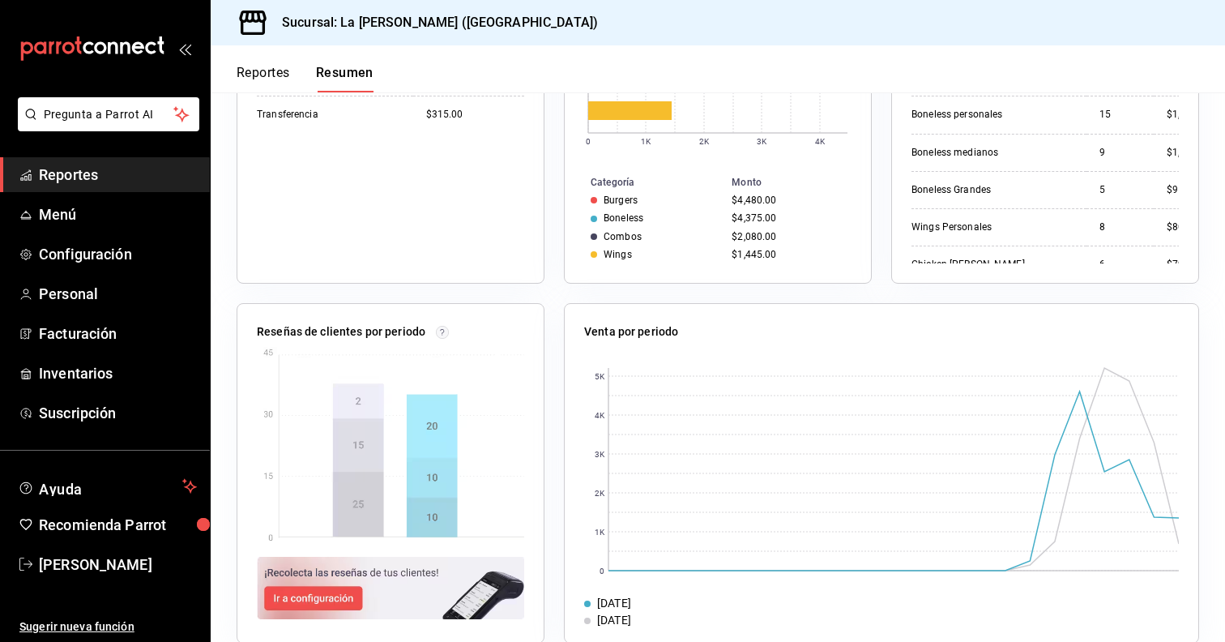
scroll to position [468, 0]
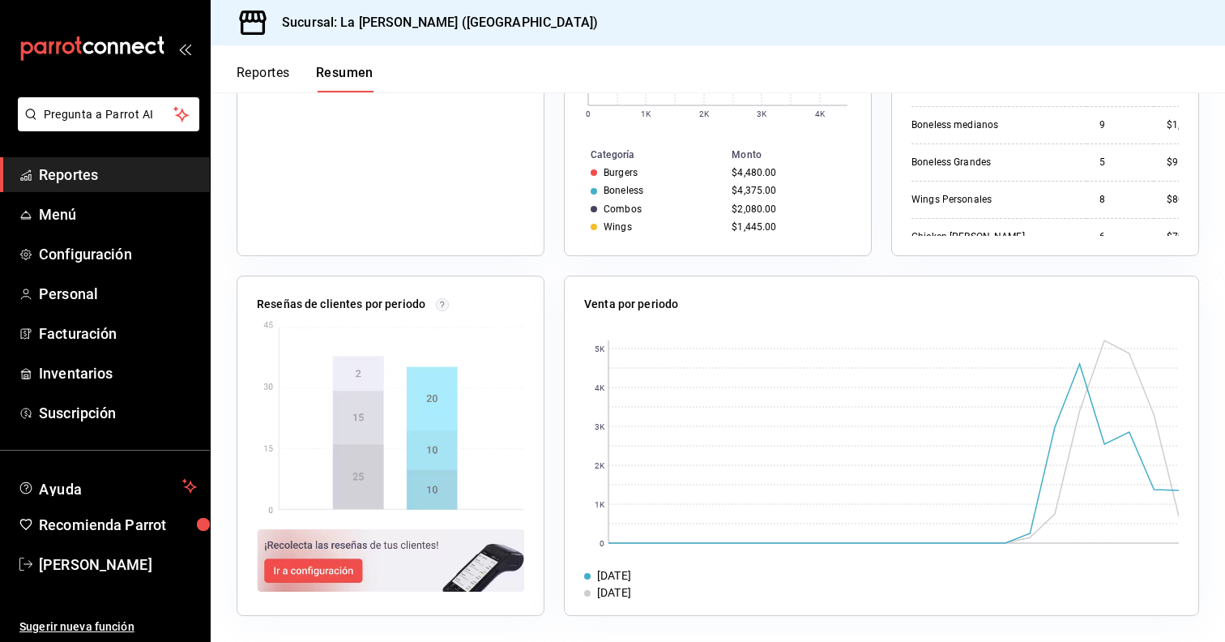
click at [299, 570] on img at bounding box center [390, 560] width 267 height 62
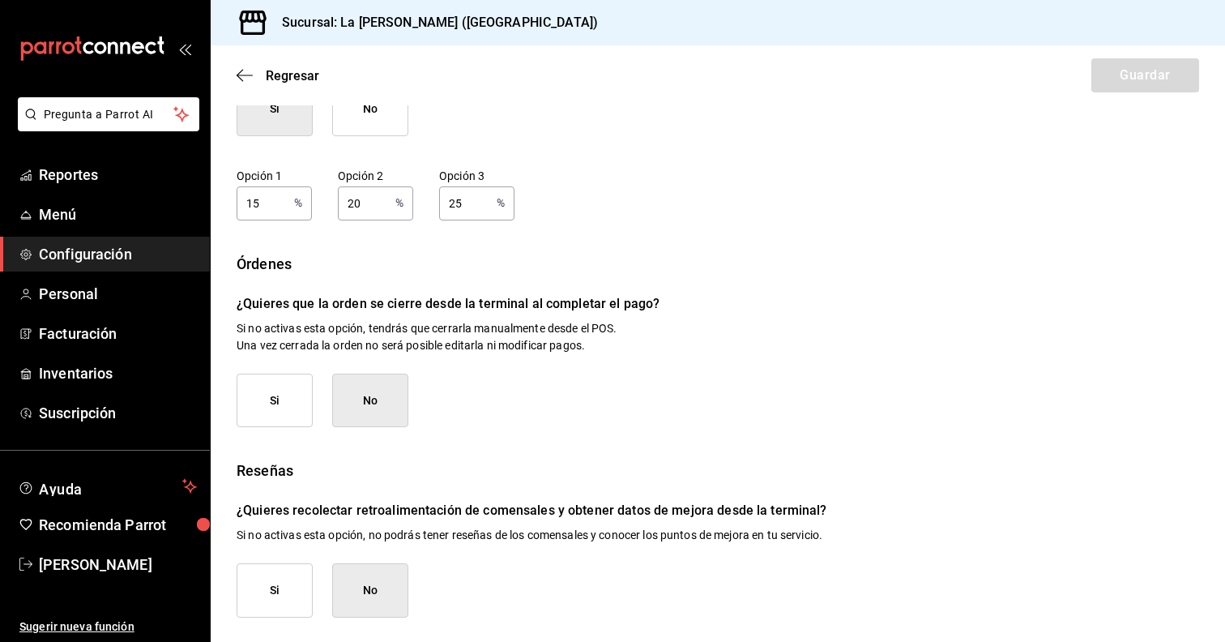
scroll to position [185, 0]
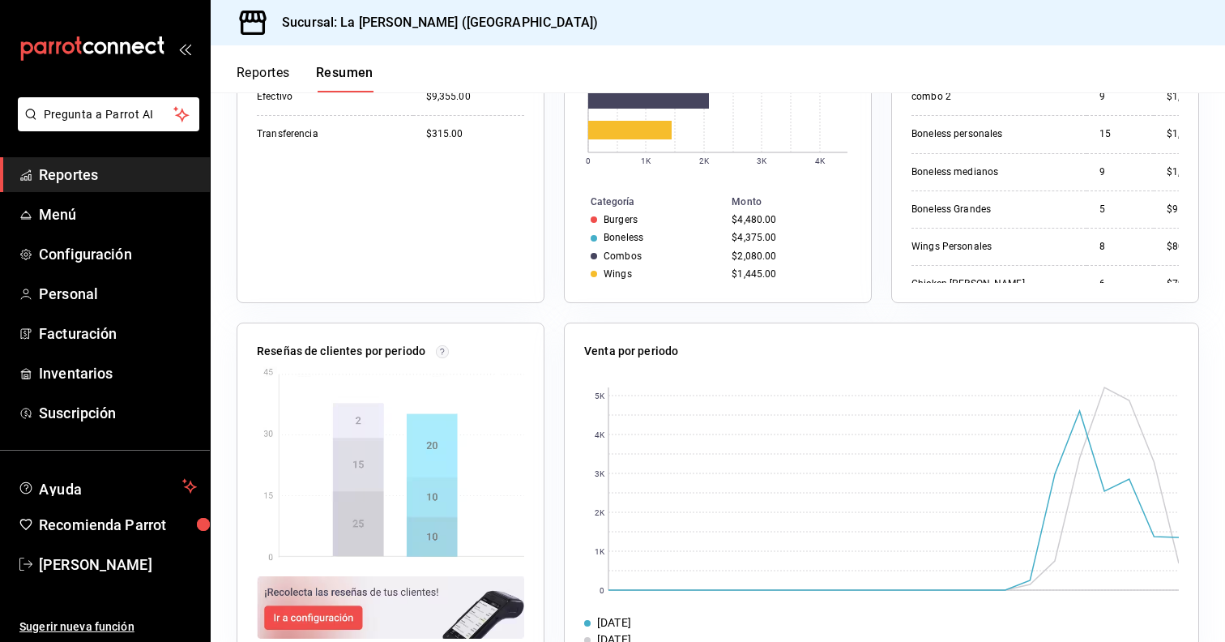
scroll to position [468, 0]
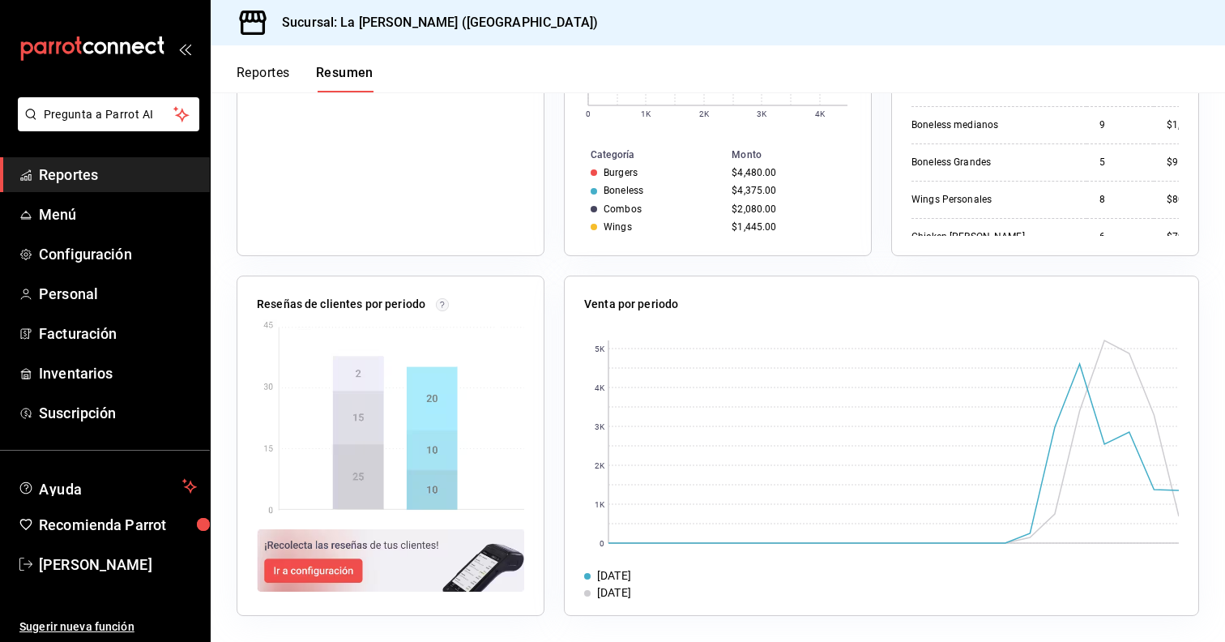
click at [436, 389] on img at bounding box center [390, 417] width 267 height 197
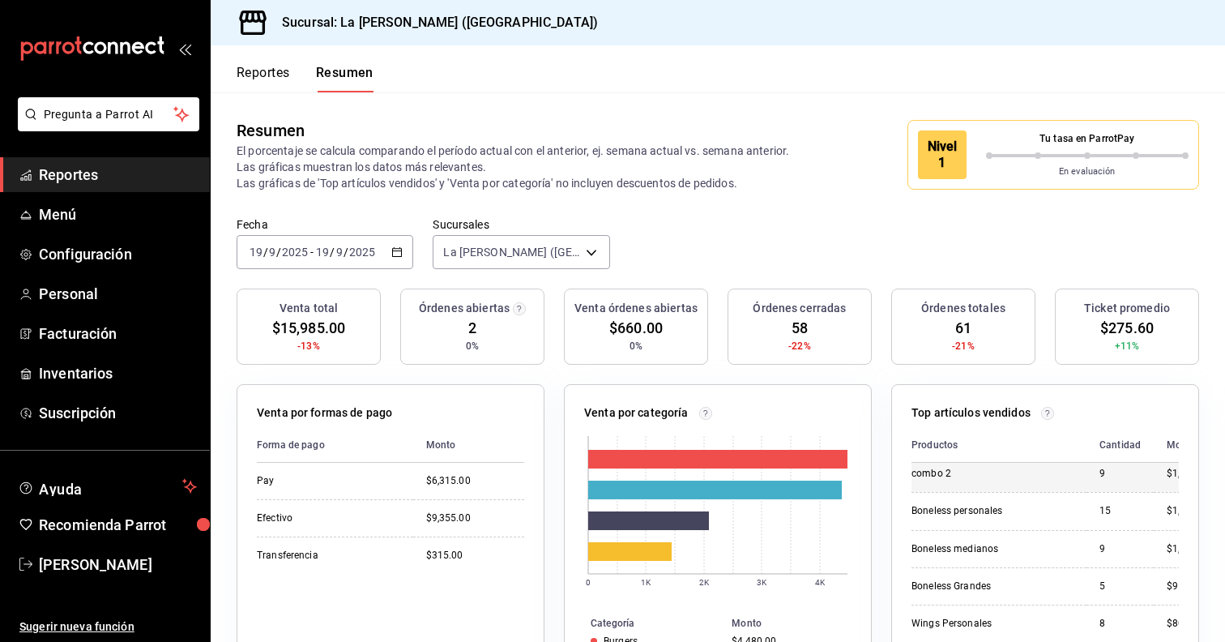
scroll to position [0, 0]
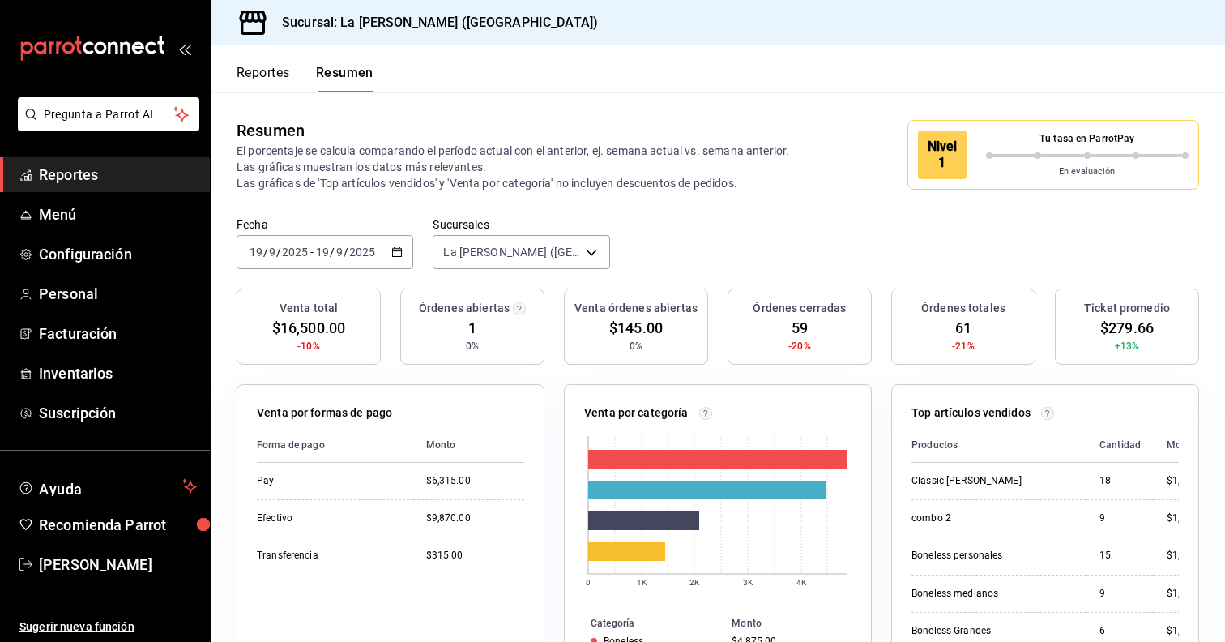
click at [984, 186] on div "Nivel 1 Tu tasa en ParrotPay En evaluación" at bounding box center [1053, 155] width 292 height 70
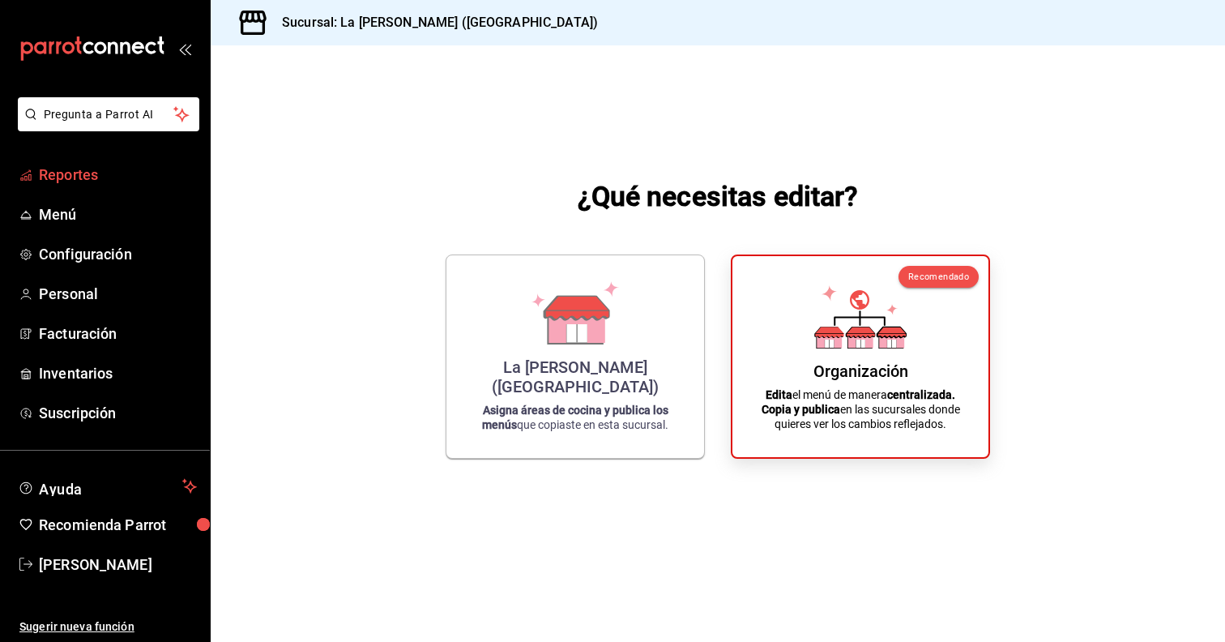
click at [45, 189] on link "Reportes" at bounding box center [105, 174] width 210 height 35
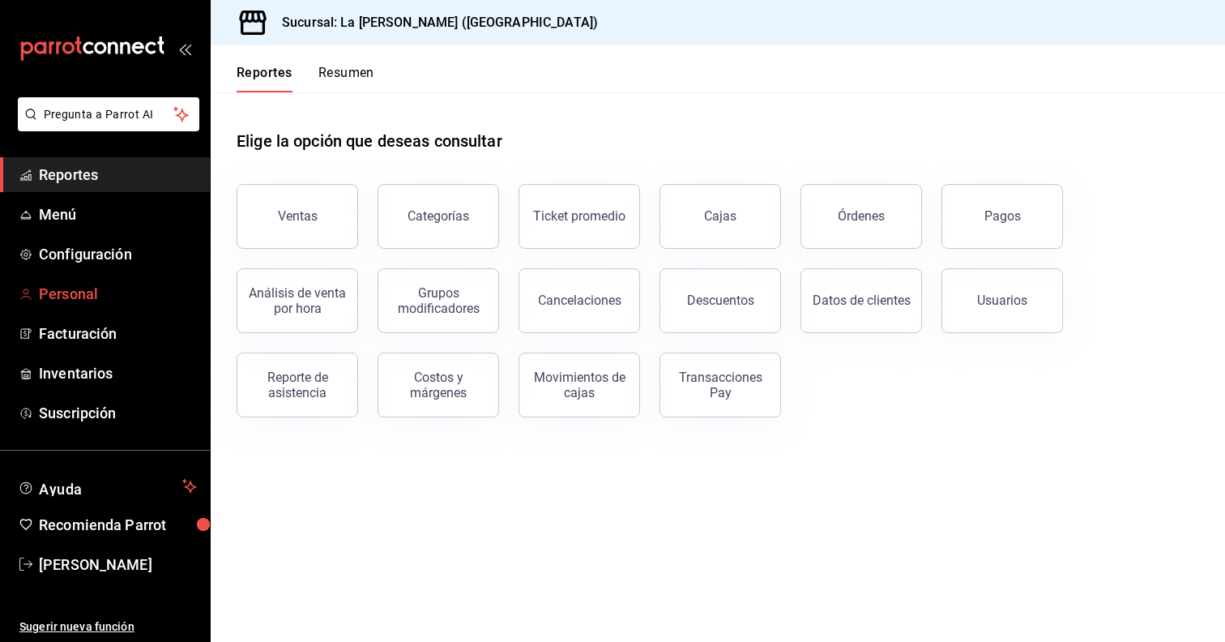
click at [63, 279] on link "Personal" at bounding box center [105, 293] width 210 height 35
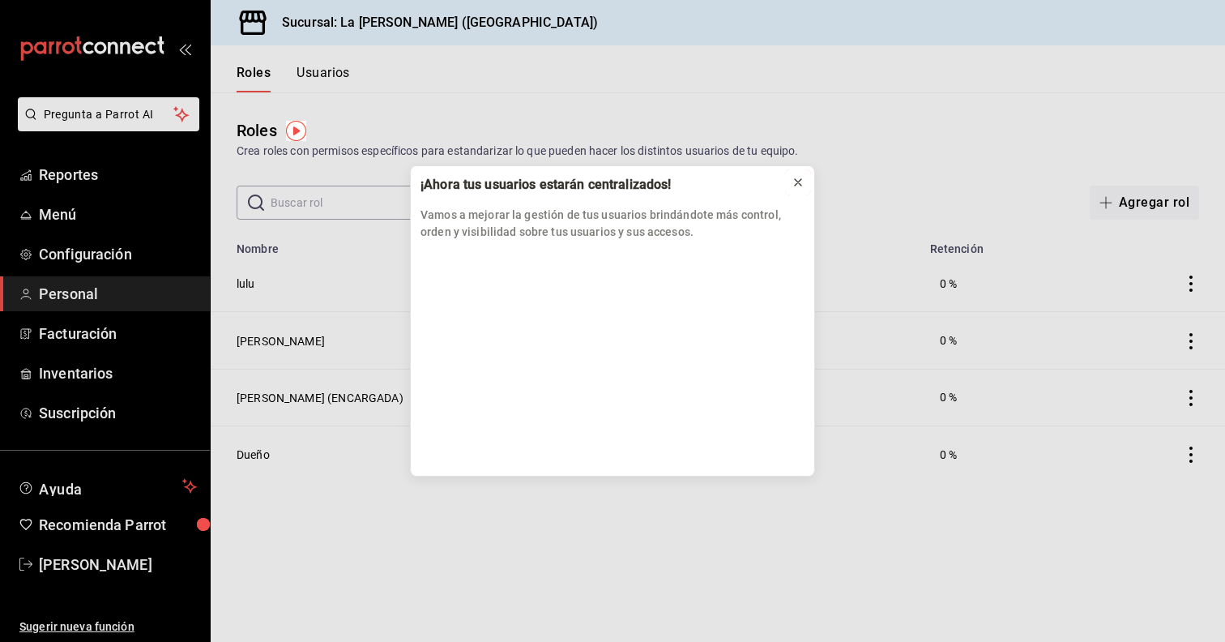
click at [795, 181] on icon at bounding box center [798, 182] width 13 height 13
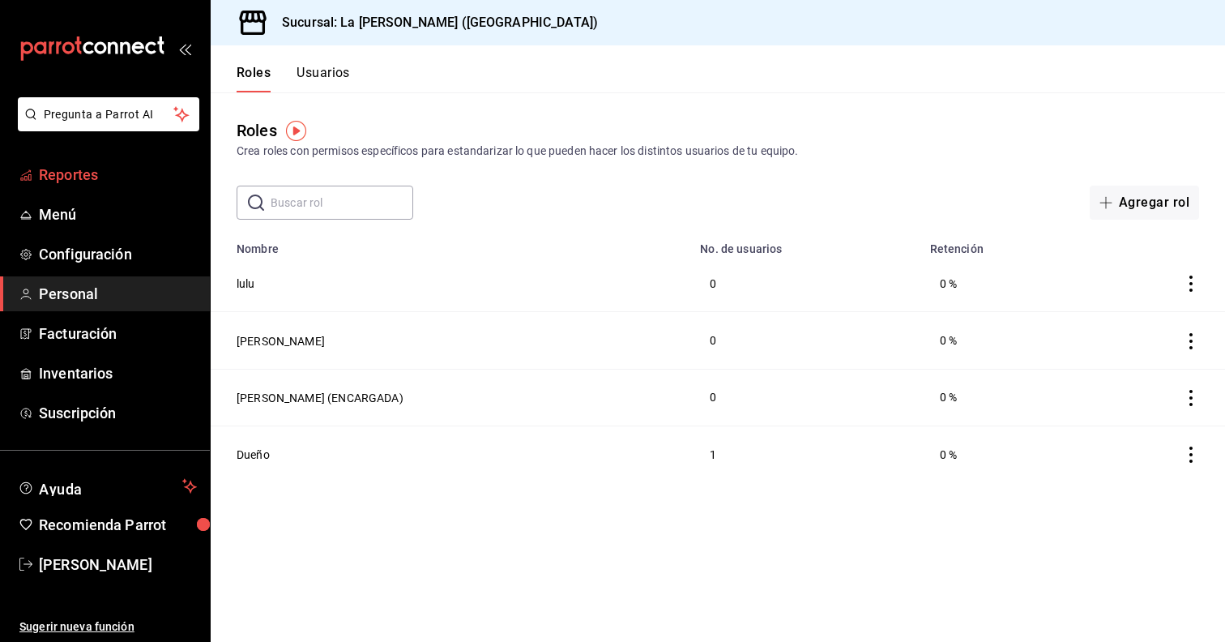
click at [27, 188] on link "Reportes" at bounding box center [105, 174] width 210 height 35
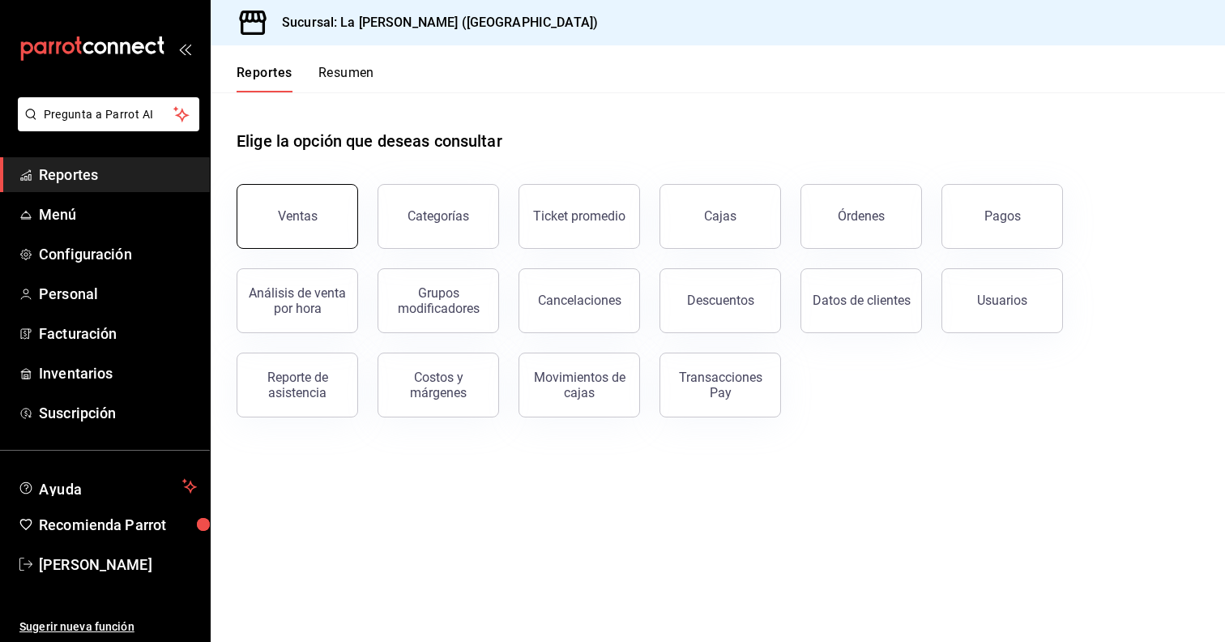
click at [271, 239] on button "Ventas" at bounding box center [298, 216] width 122 height 65
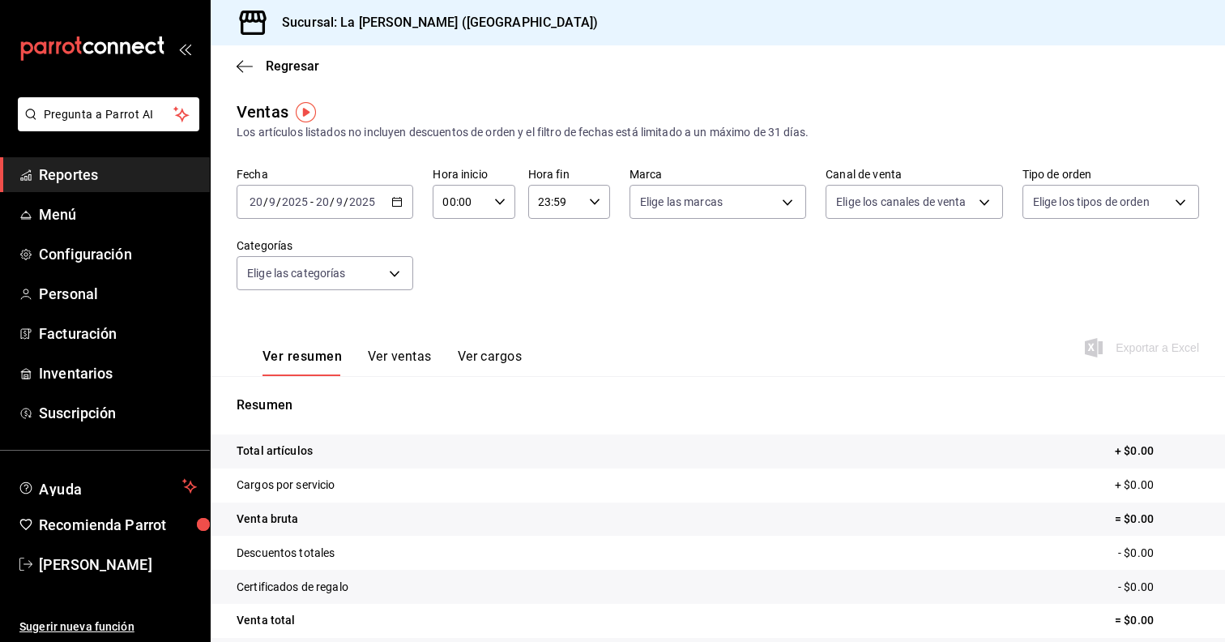
click at [507, 353] on button "Ver cargos" at bounding box center [490, 362] width 65 height 28
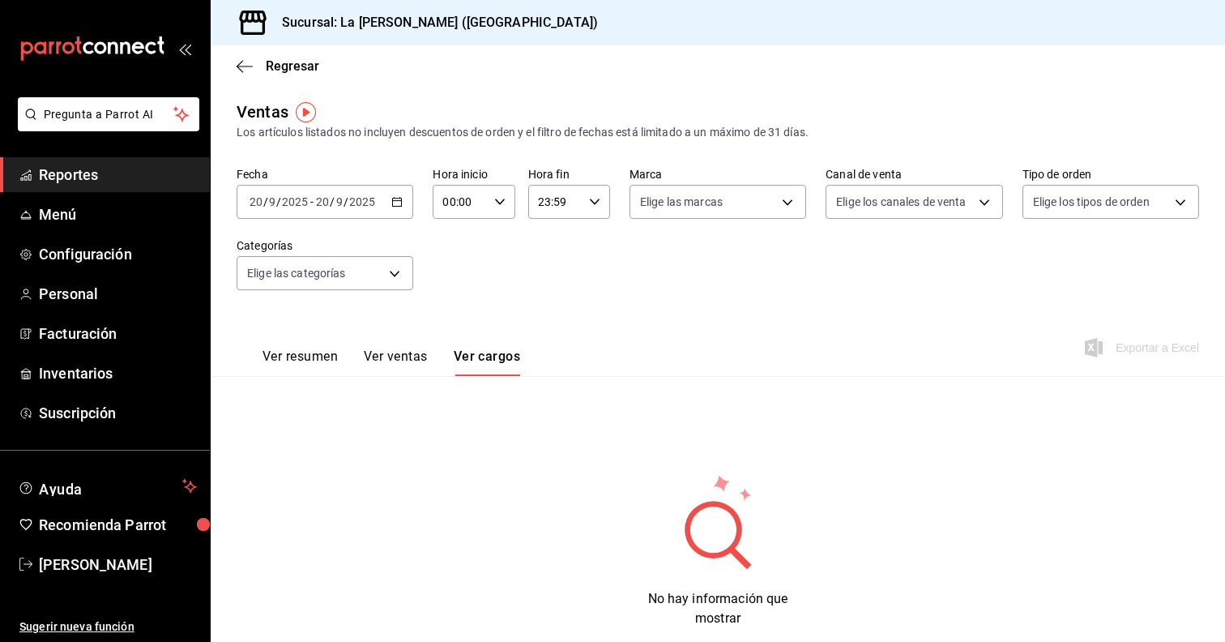
click at [331, 207] on span "/" at bounding box center [332, 201] width 5 height 13
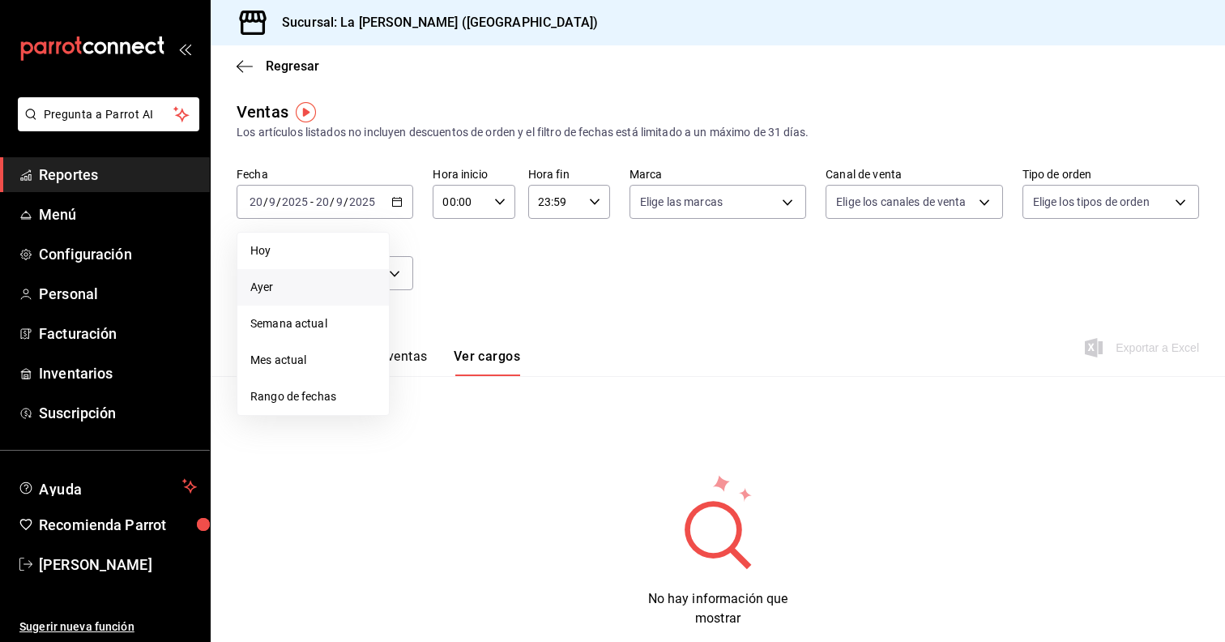
click at [325, 287] on span "Ayer" at bounding box center [313, 287] width 126 height 17
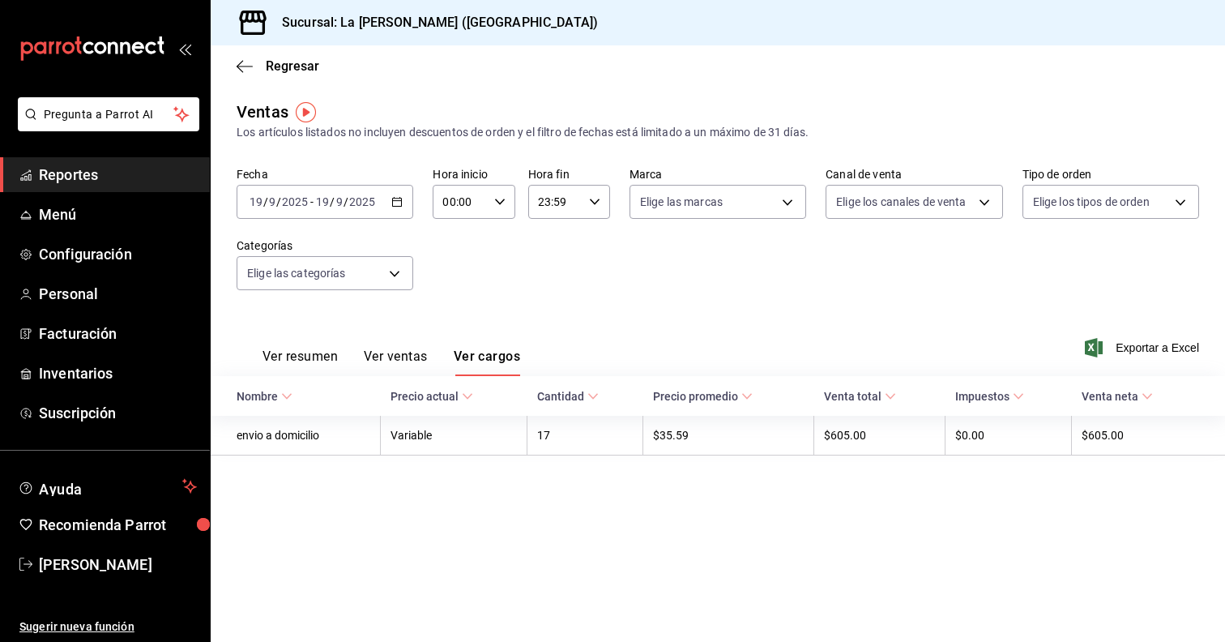
click at [694, 403] on th "Precio promedio" at bounding box center [728, 396] width 171 height 40
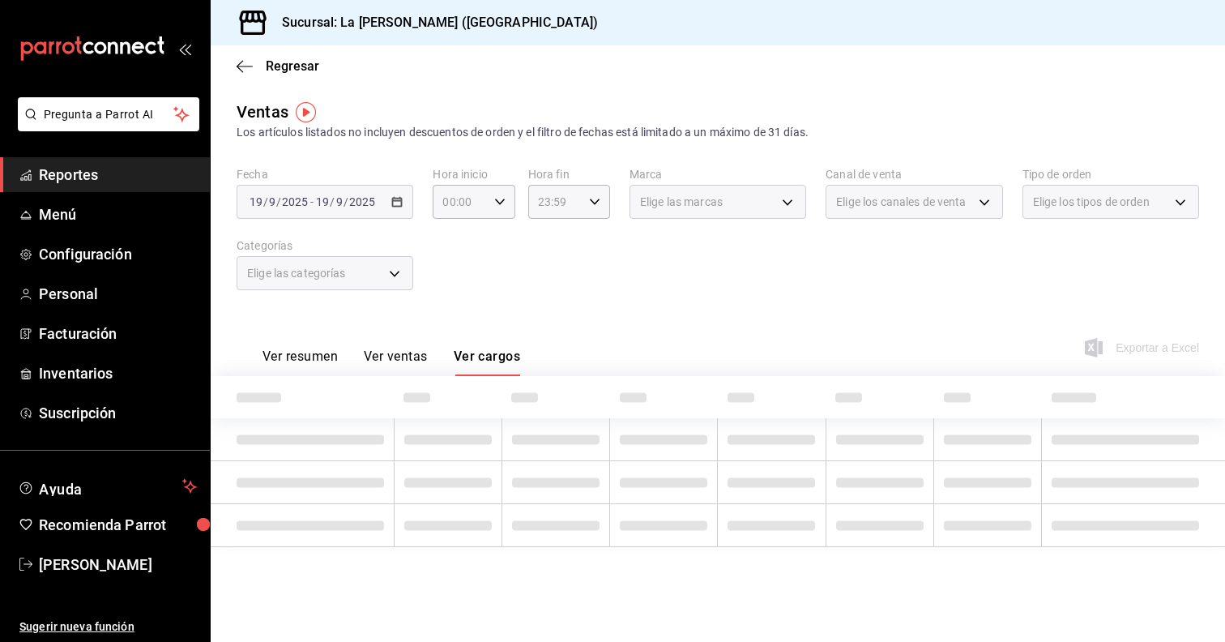
click at [694, 403] on th at bounding box center [664, 397] width 108 height 42
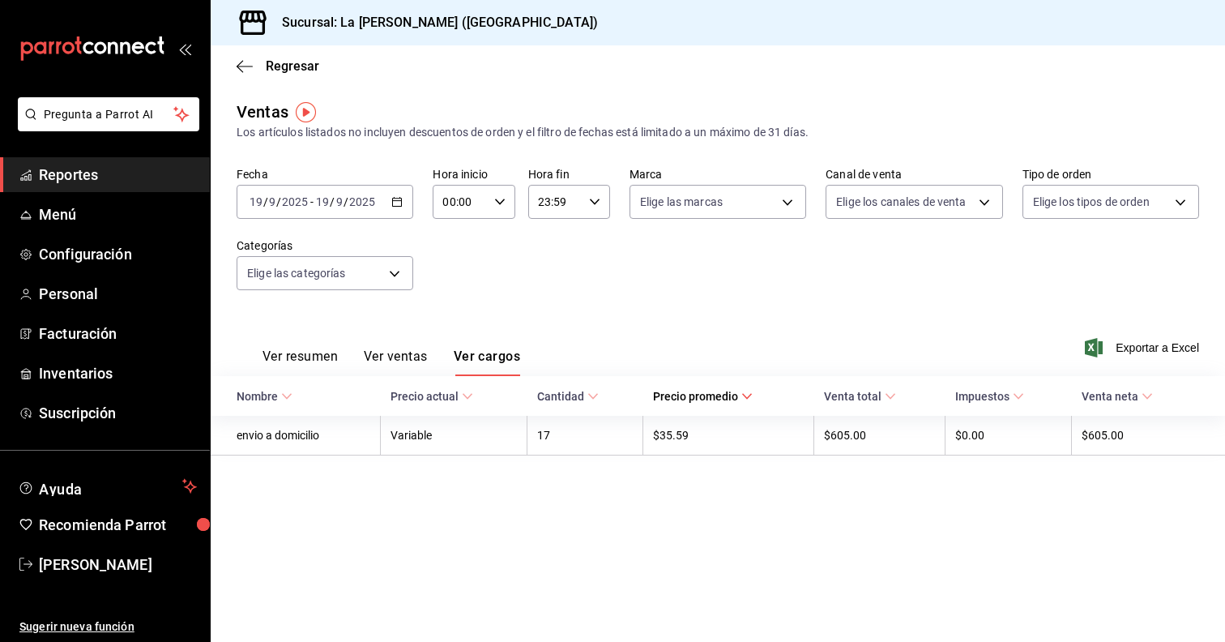
click at [693, 311] on div "Ver resumen Ver ventas Ver cargos Exportar a Excel" at bounding box center [718, 343] width 1014 height 66
click at [779, 215] on body "Pregunta a Parrot AI Reportes Menú Configuración Personal Facturación Inventari…" at bounding box center [612, 321] width 1225 height 642
click at [731, 265] on li "Ver todas" at bounding box center [767, 263] width 274 height 48
type input "4a4cd171-4ded-4680-9dc9-a636e238e6d5"
checkbox input "true"
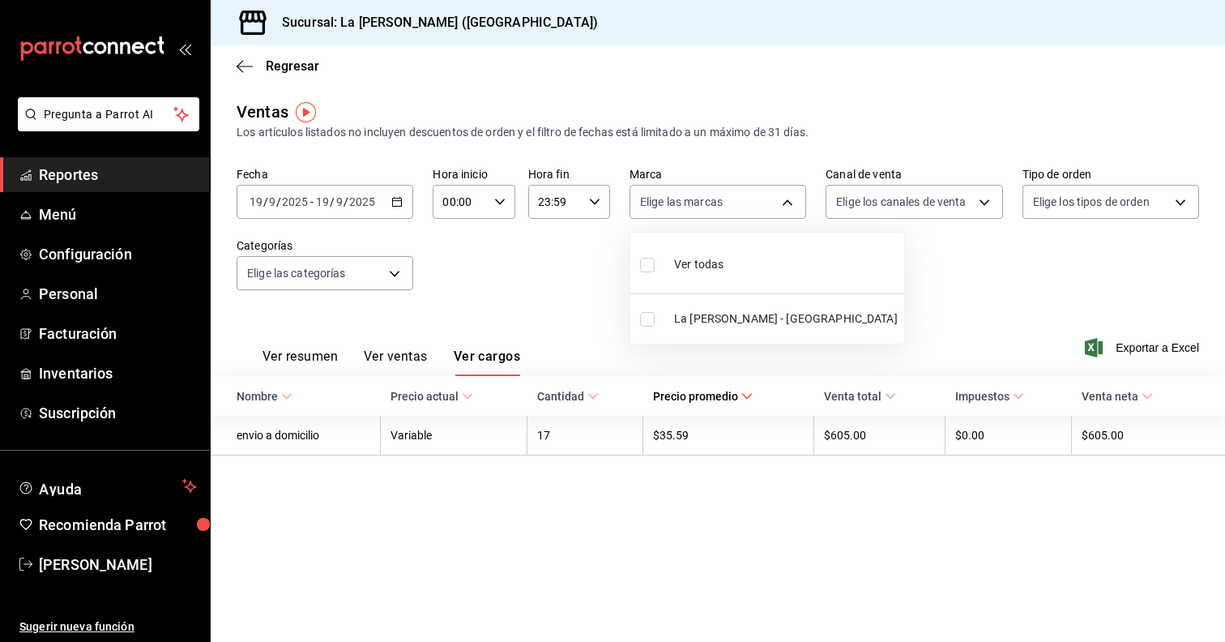
checkbox input "true"
click at [875, 320] on div at bounding box center [612, 321] width 1225 height 642
